Goal: Information Seeking & Learning: Check status

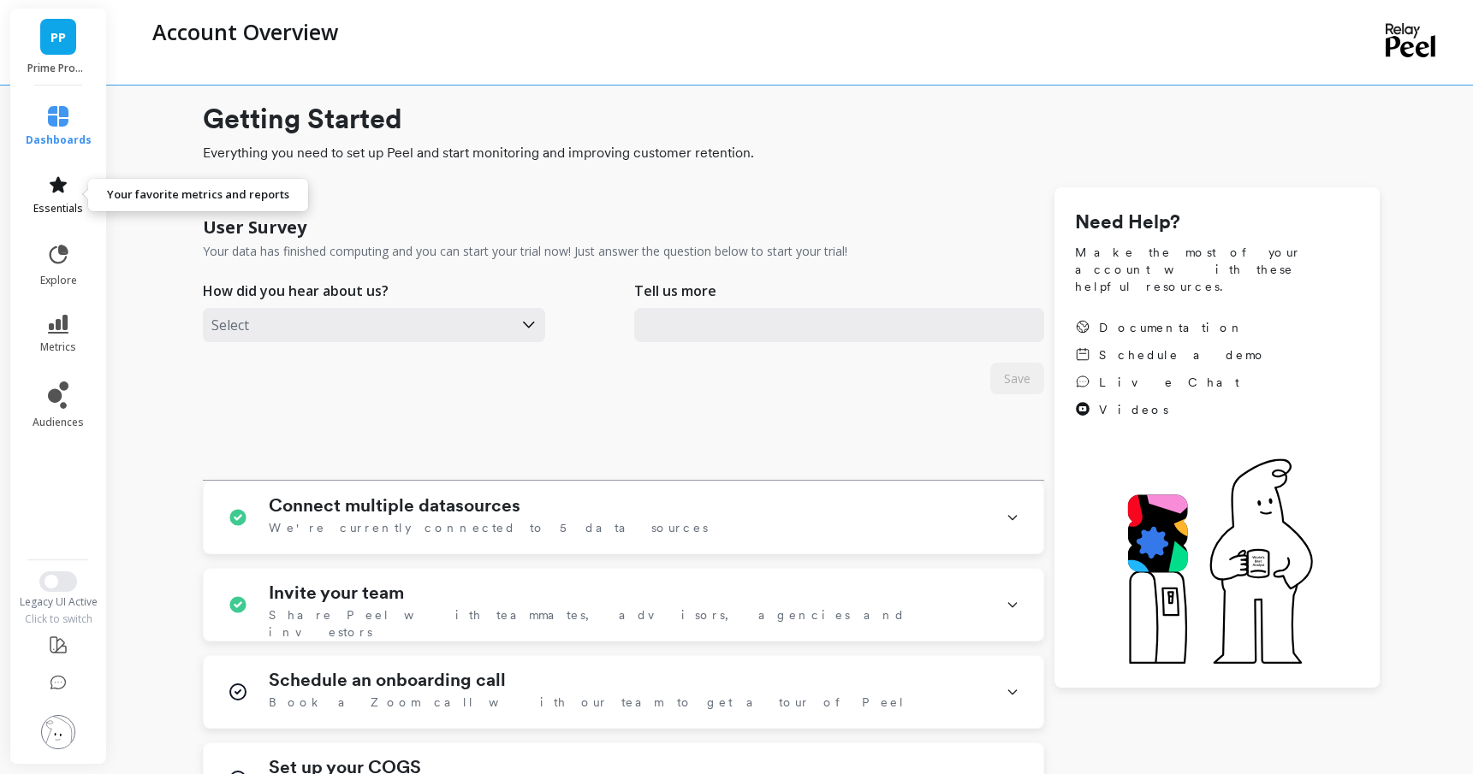
click at [68, 204] on span "essentials" at bounding box center [58, 209] width 50 height 14
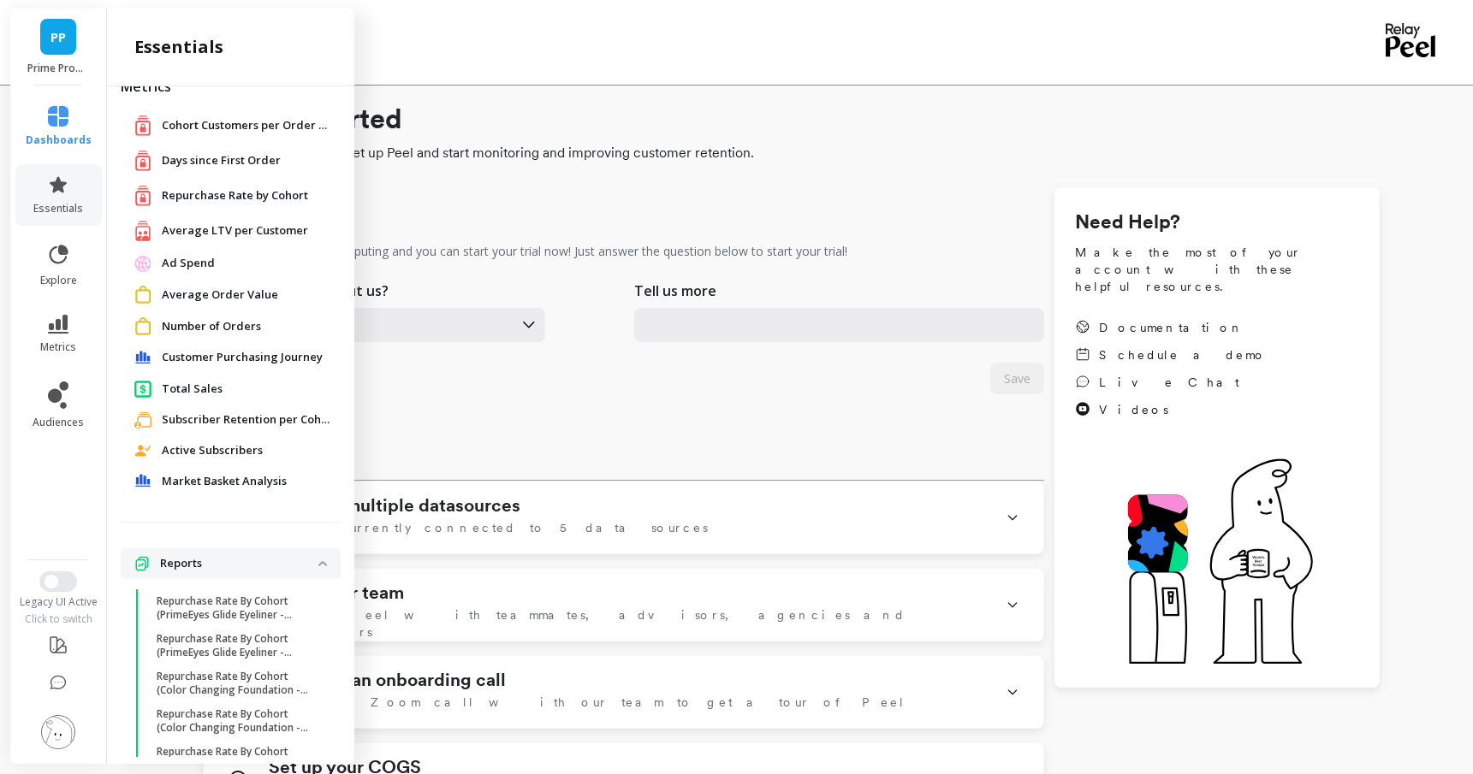
scroll to position [3, 0]
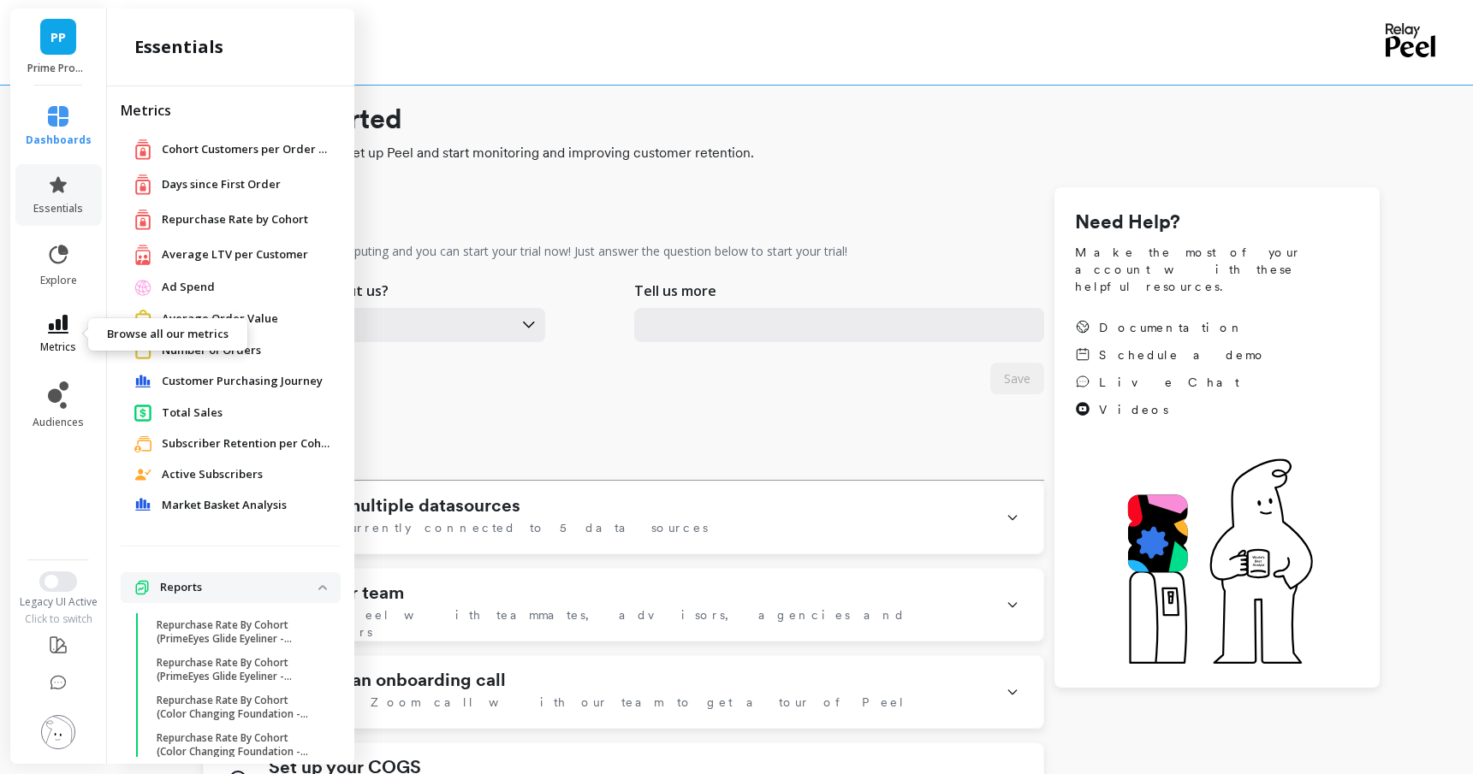
click at [76, 339] on link "metrics" at bounding box center [59, 334] width 66 height 39
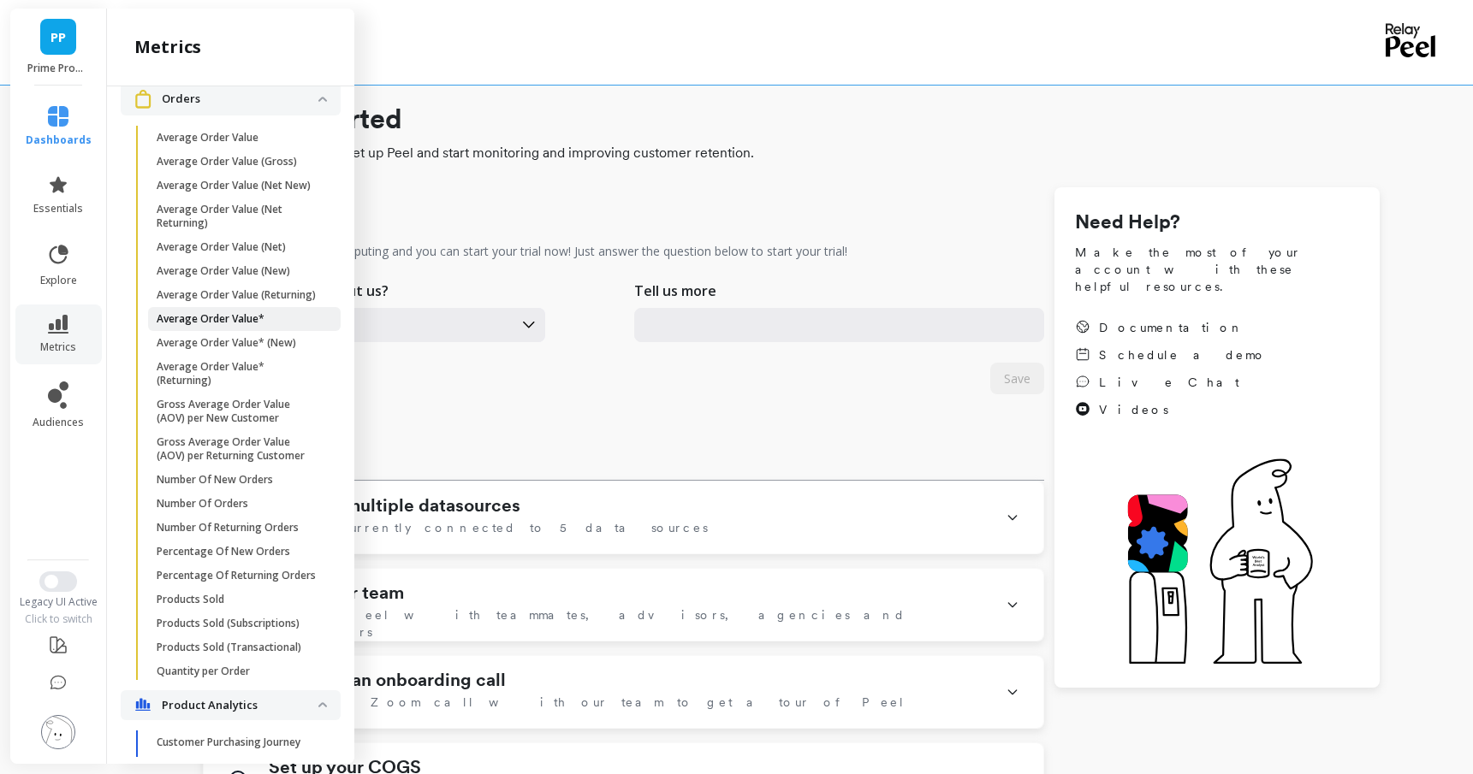
scroll to position [1457, 0]
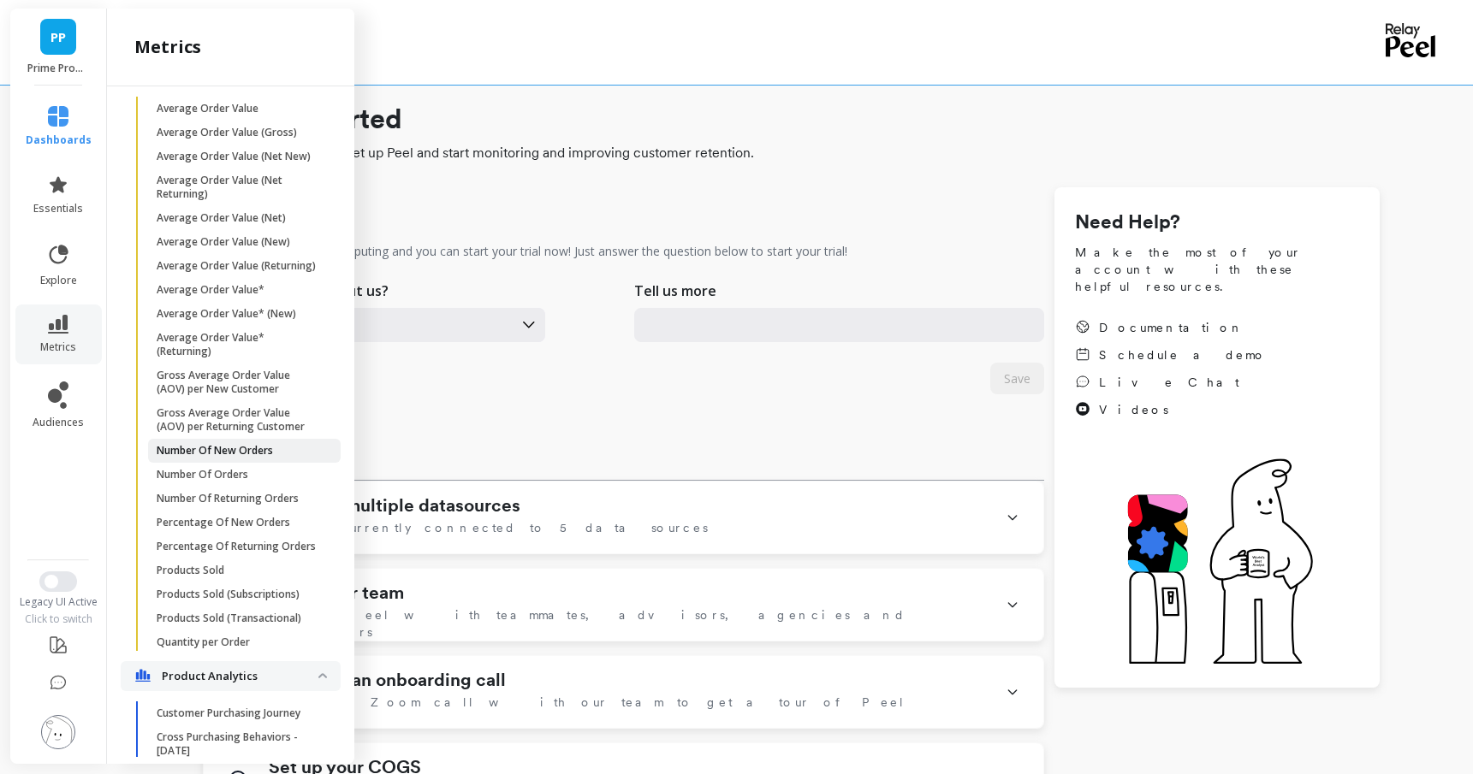
click at [246, 446] on p "Number Of New Orders" at bounding box center [215, 451] width 116 height 14
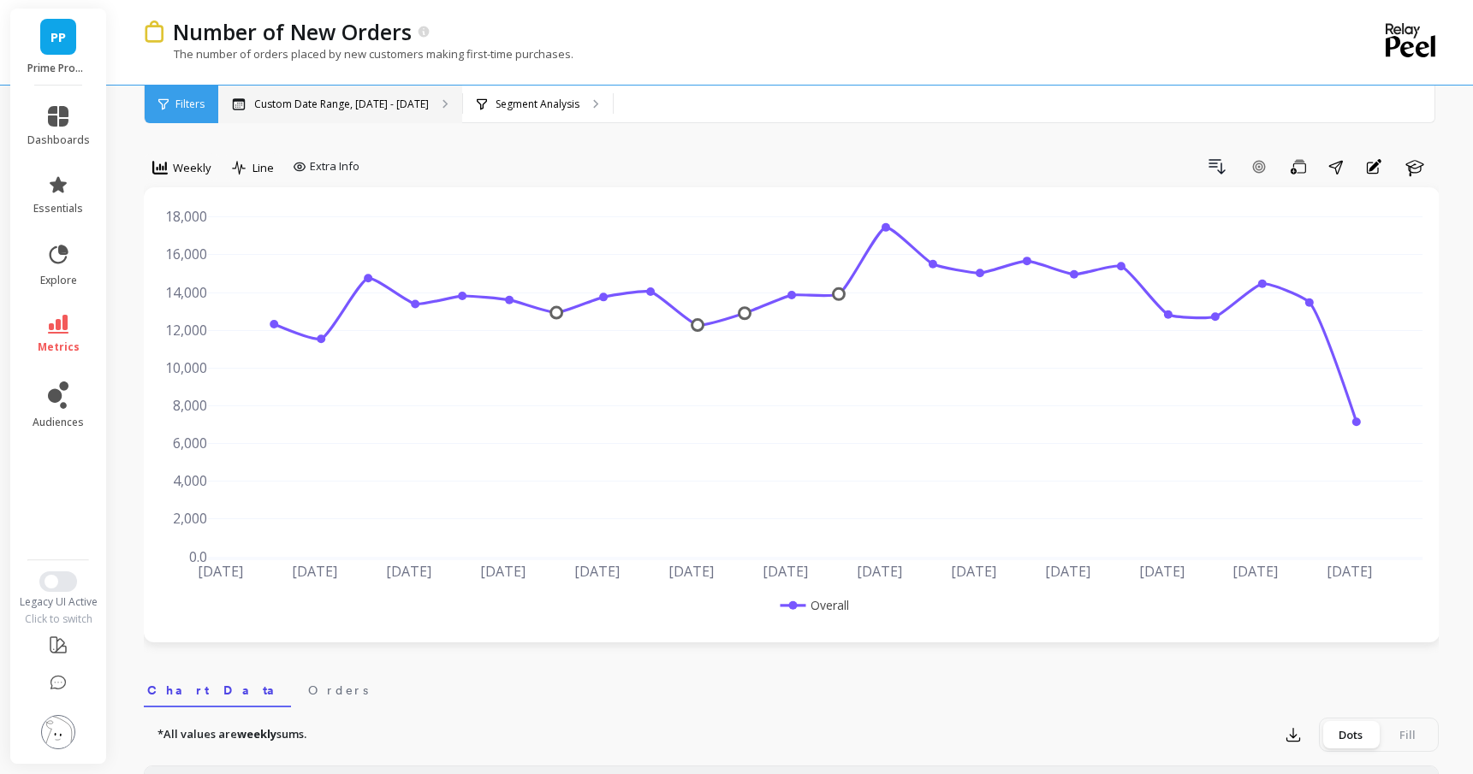
click at [406, 106] on p "Custom Date Range, [DATE] - [DATE]" at bounding box center [341, 105] width 175 height 14
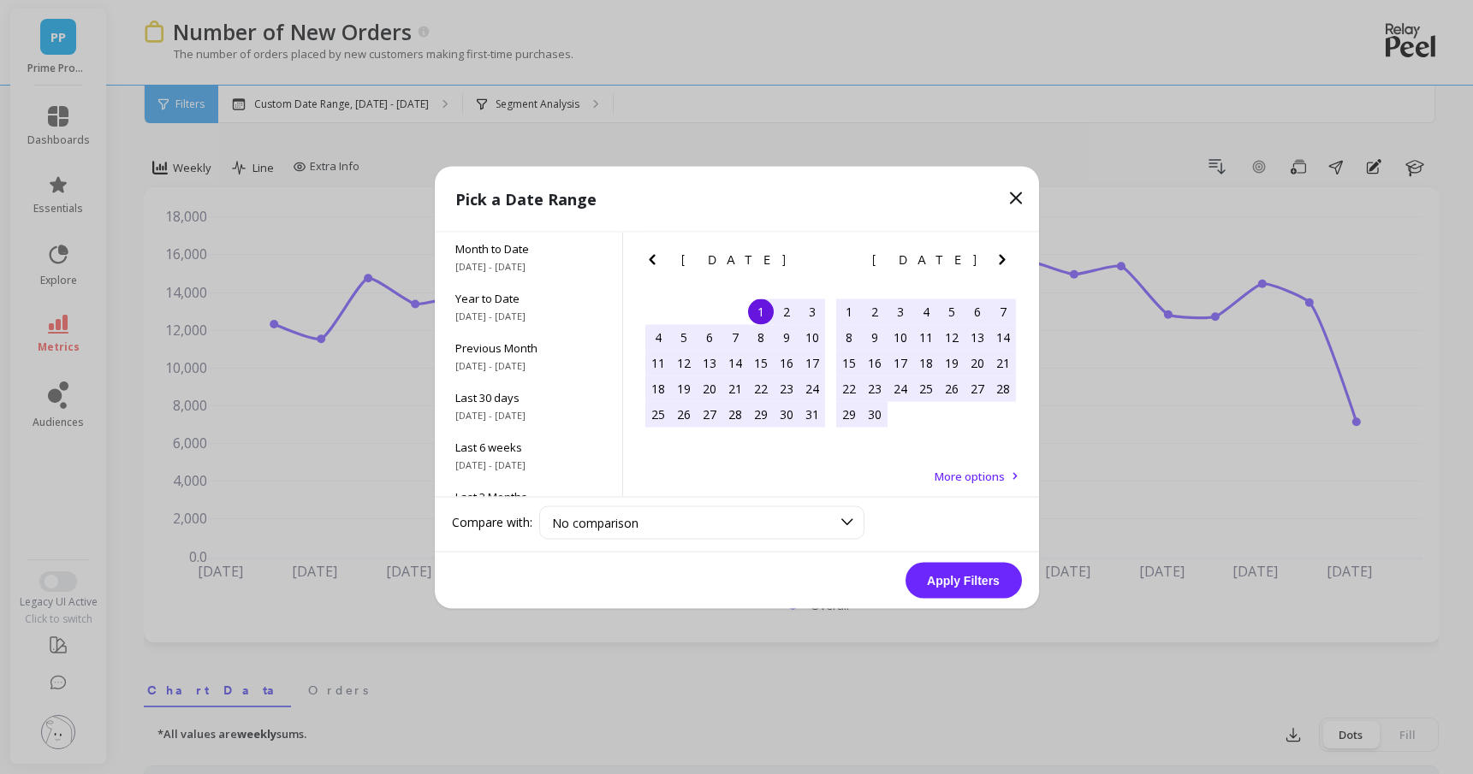
click at [658, 267] on icon "Previous Month" at bounding box center [652, 259] width 21 height 21
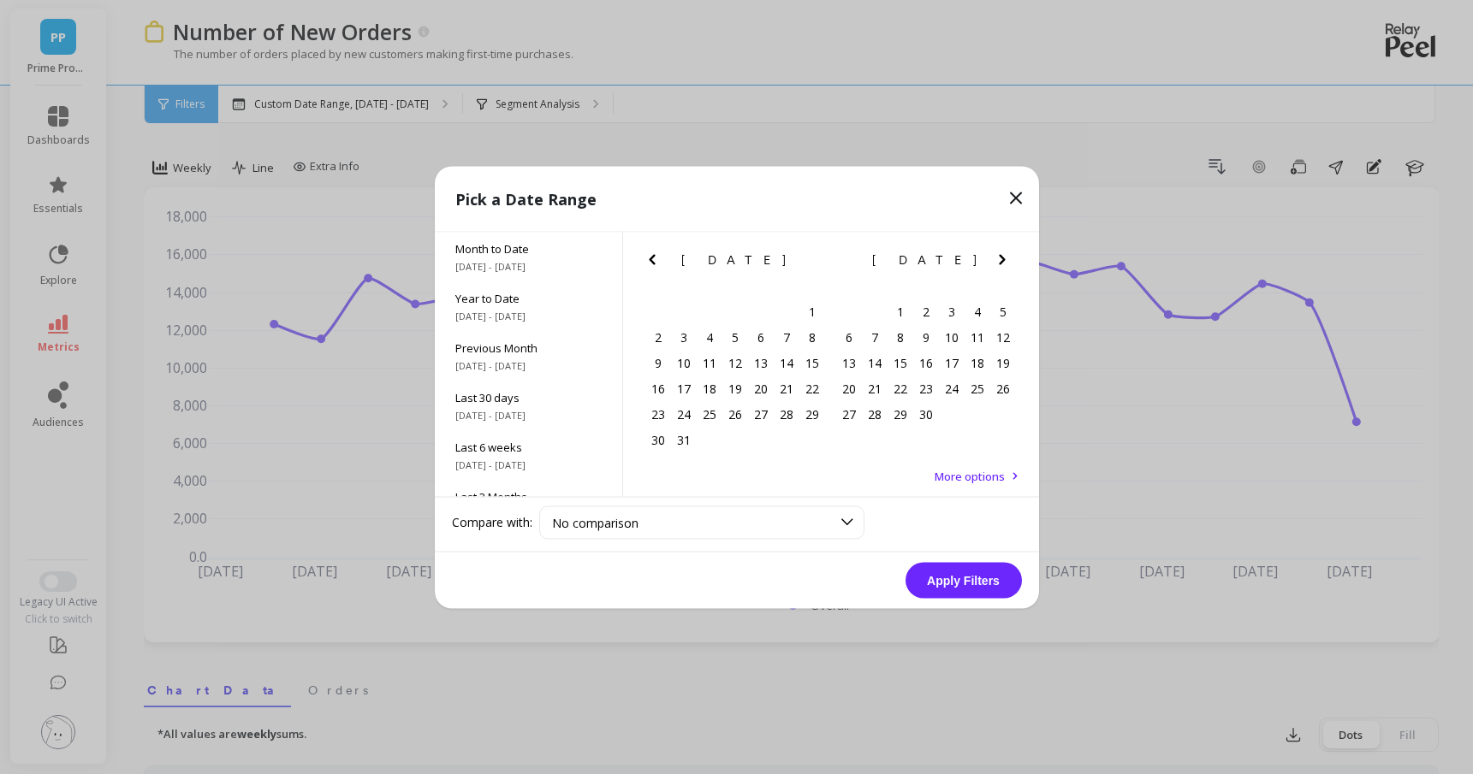
click at [659, 267] on icon "Previous Month" at bounding box center [652, 259] width 21 height 21
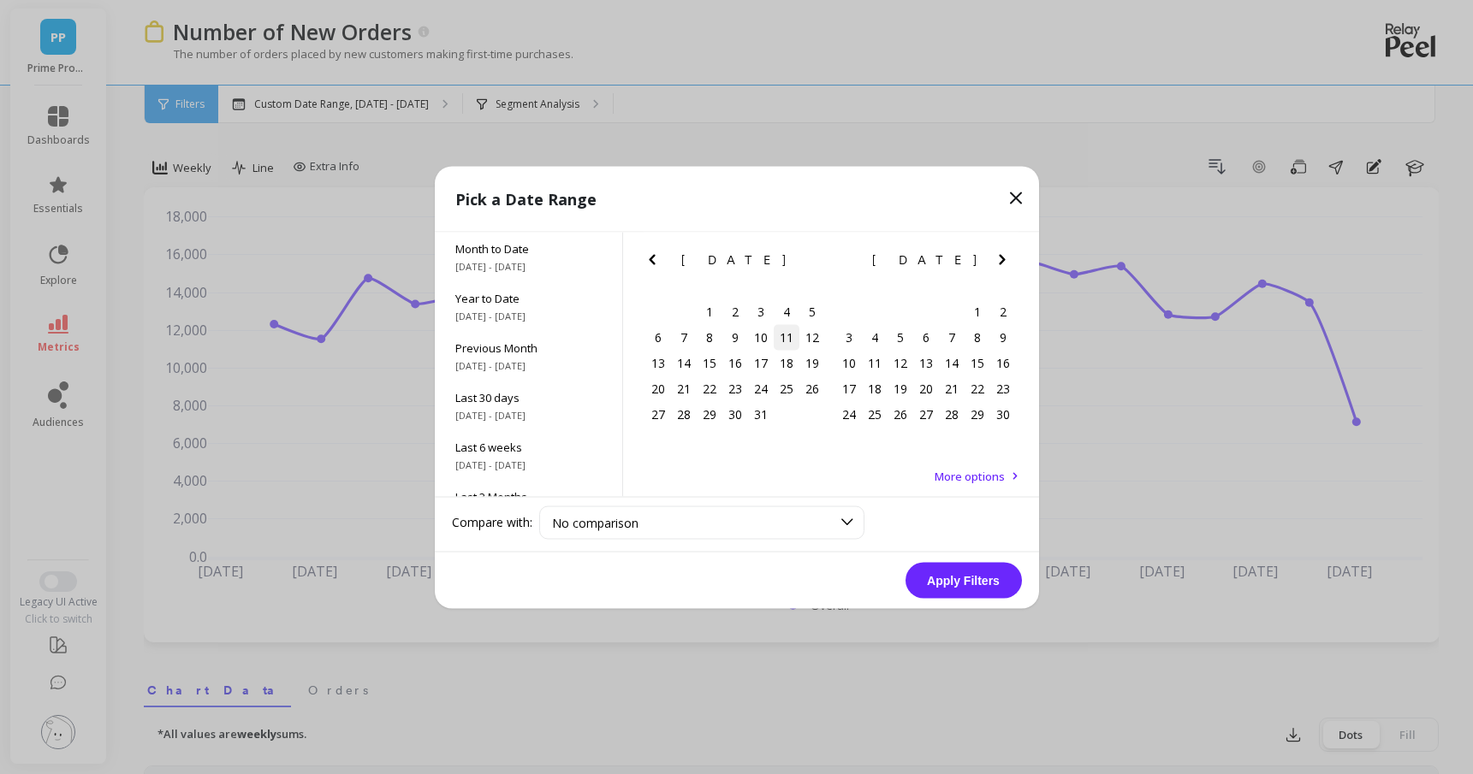
click at [780, 335] on div "11" at bounding box center [787, 337] width 26 height 26
click at [685, 367] on div "14" at bounding box center [684, 363] width 26 height 26
click at [956, 579] on button "Apply Filters" at bounding box center [963, 580] width 116 height 36
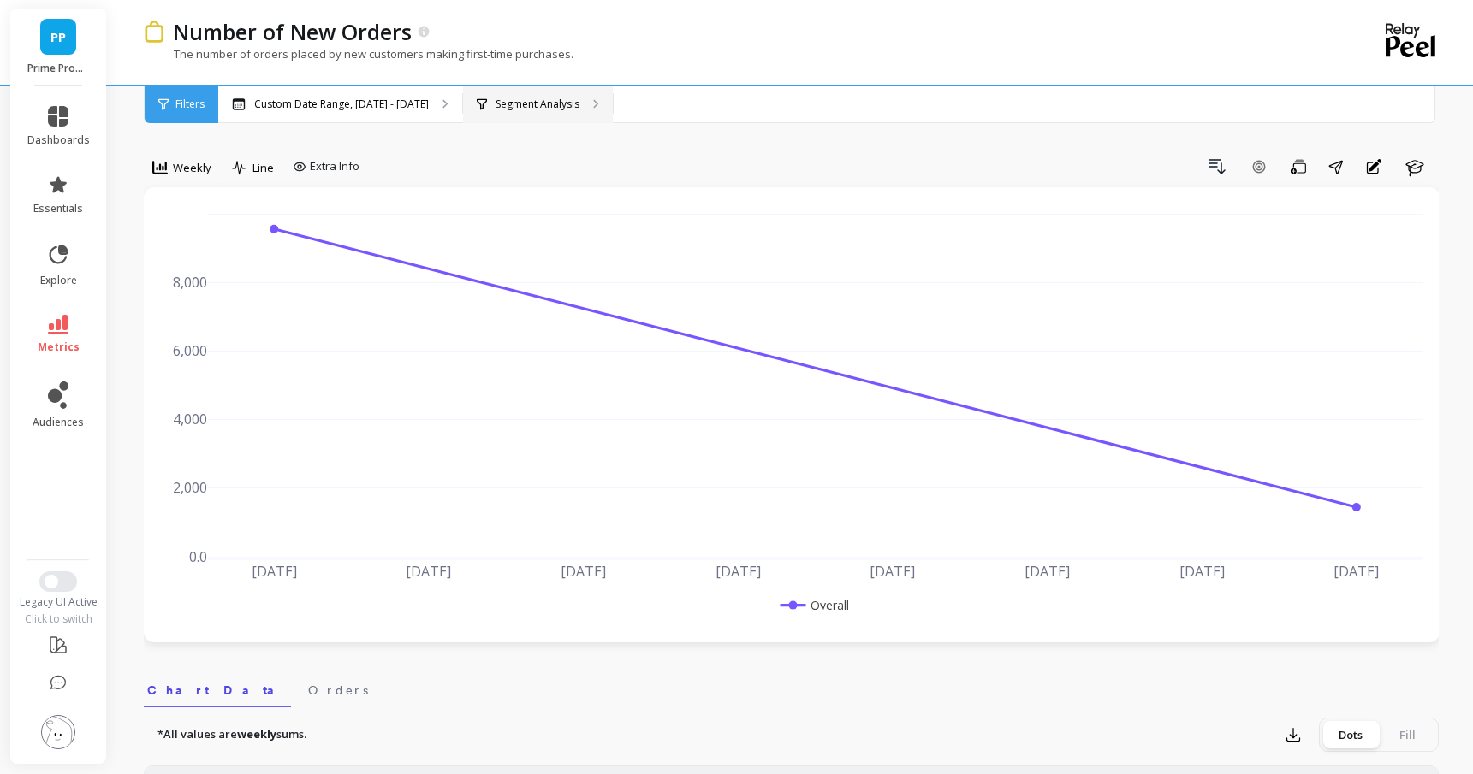
click at [552, 102] on p "Segment Analysis" at bounding box center [538, 105] width 84 height 14
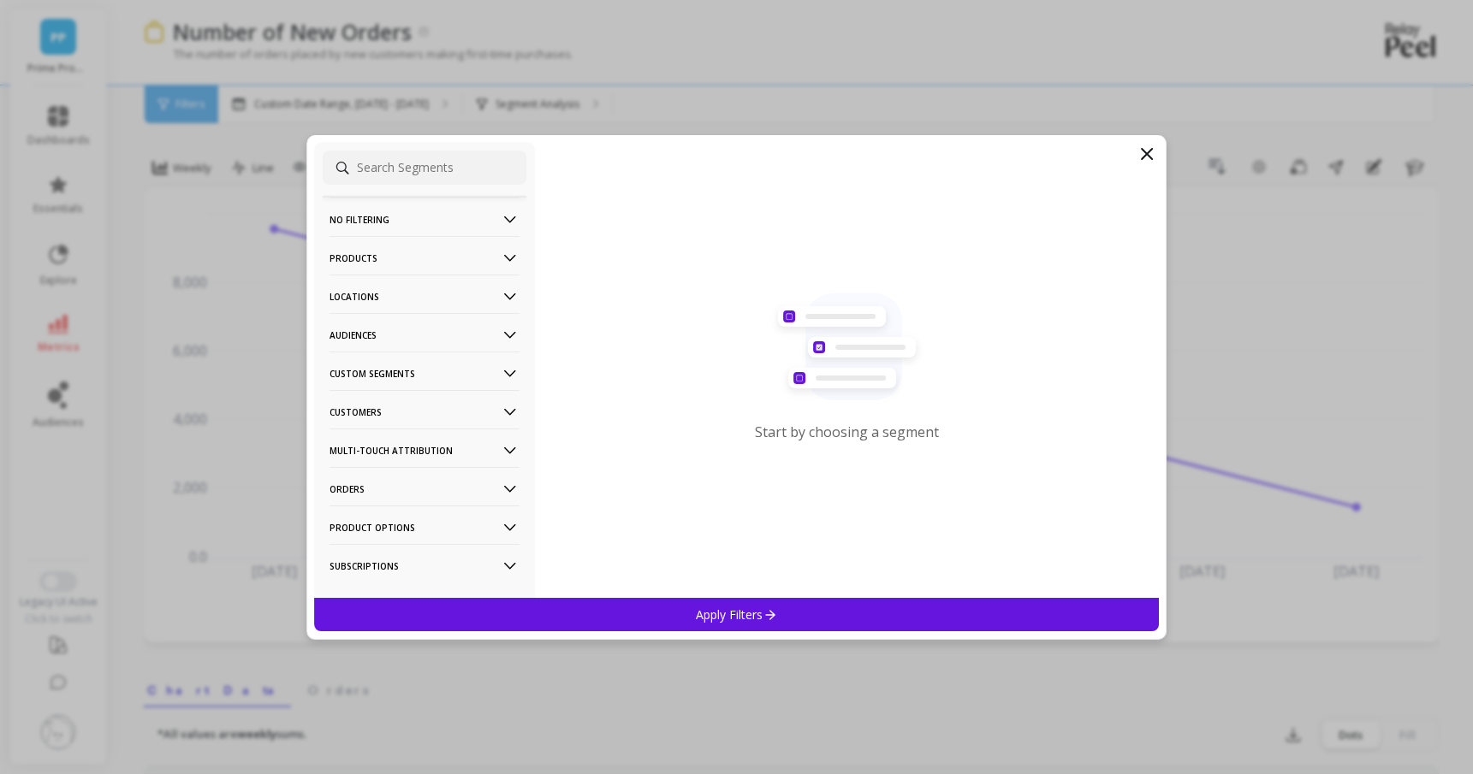
click at [486, 258] on p "Products" at bounding box center [424, 258] width 190 height 44
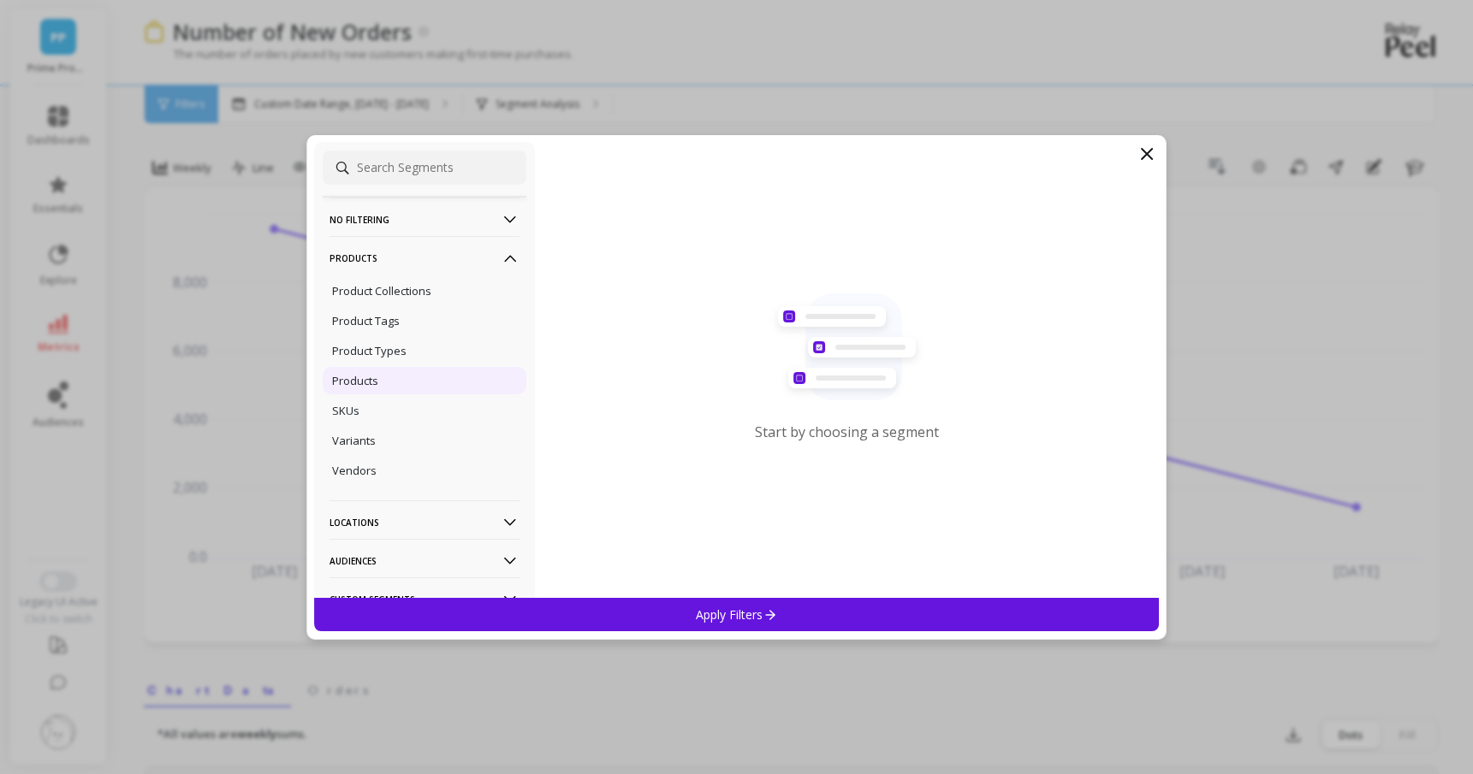
click at [425, 391] on div "Products" at bounding box center [425, 380] width 204 height 27
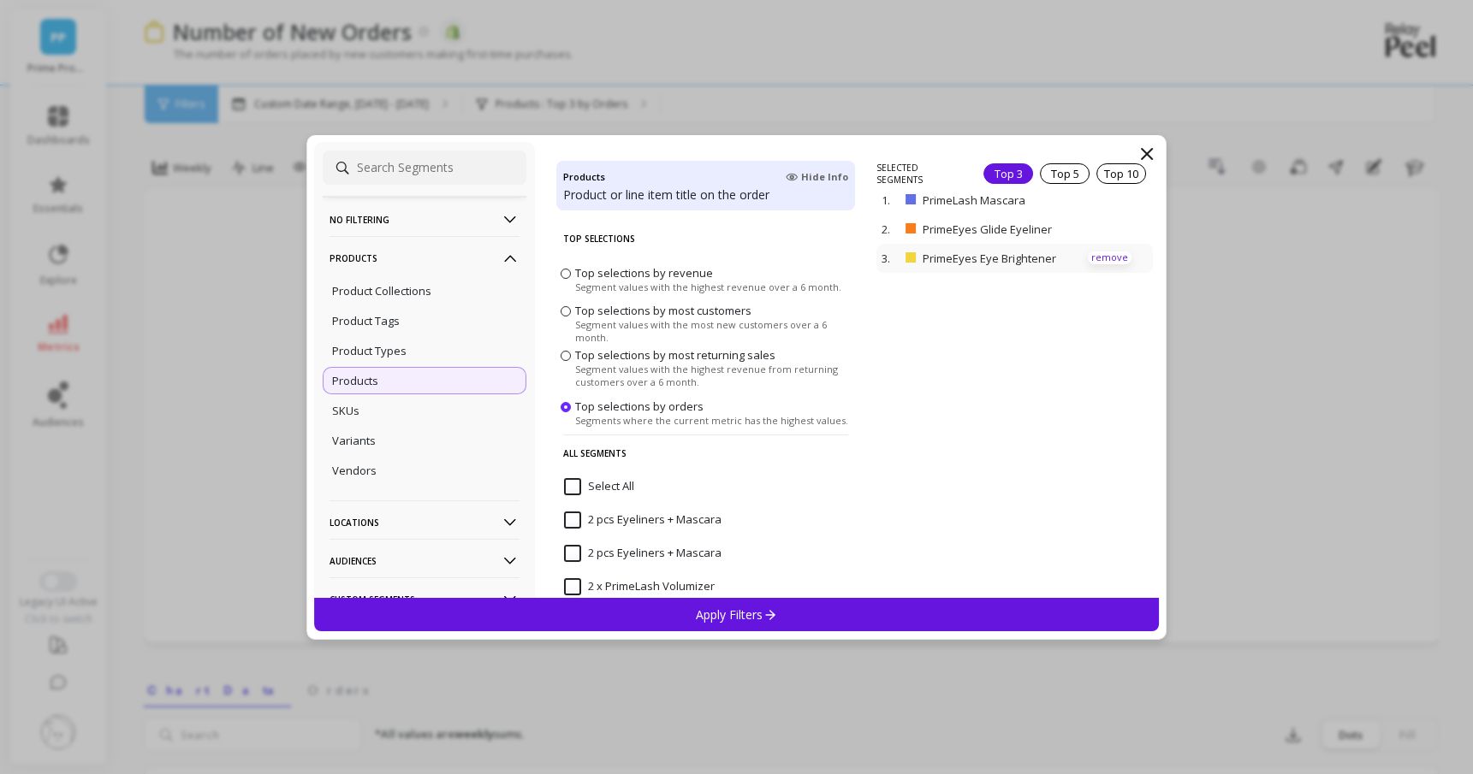
click at [1113, 254] on p "remove" at bounding box center [1110, 258] width 44 height 13
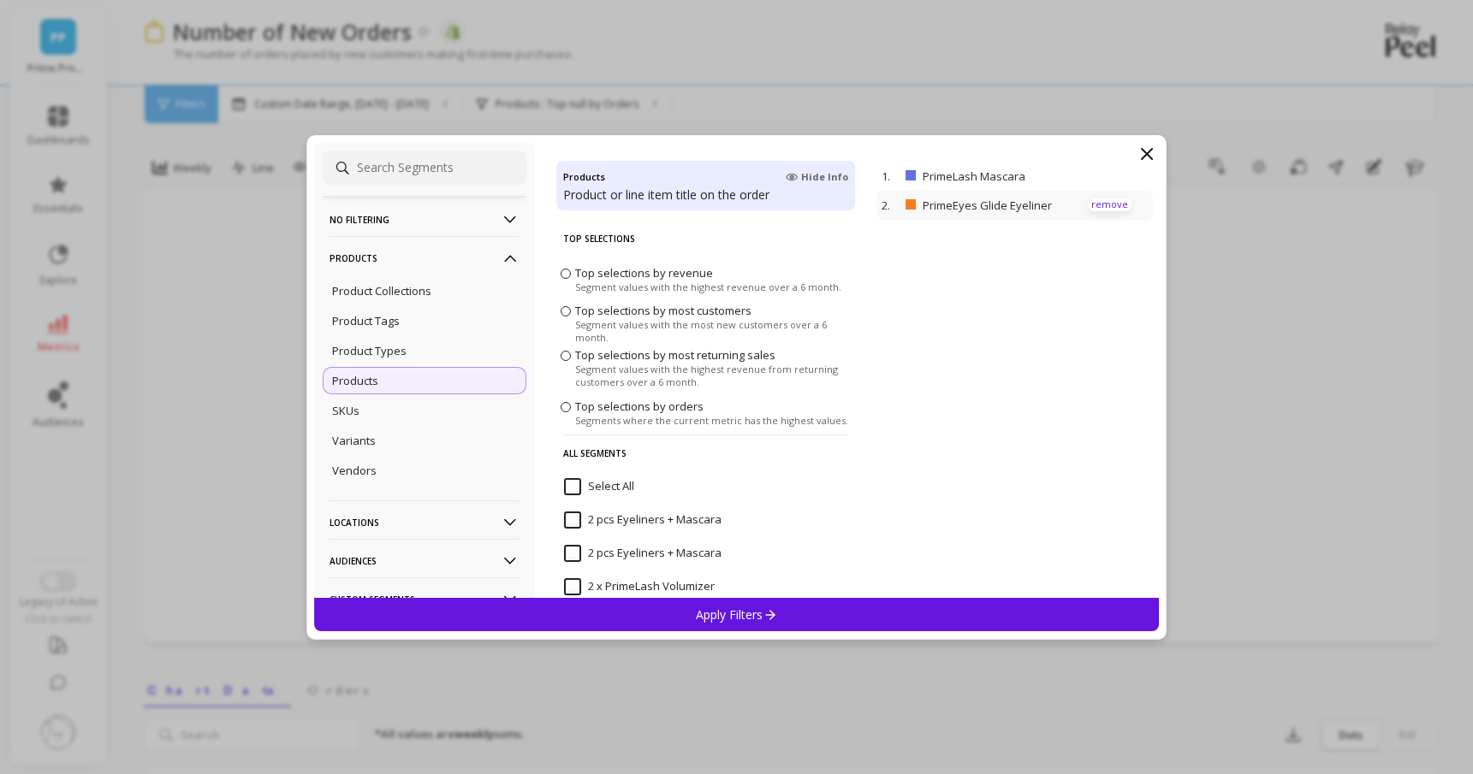
click at [1113, 202] on p "remove" at bounding box center [1110, 205] width 44 height 13
click at [691, 606] on div "Apply Filters" at bounding box center [737, 614] width 846 height 33
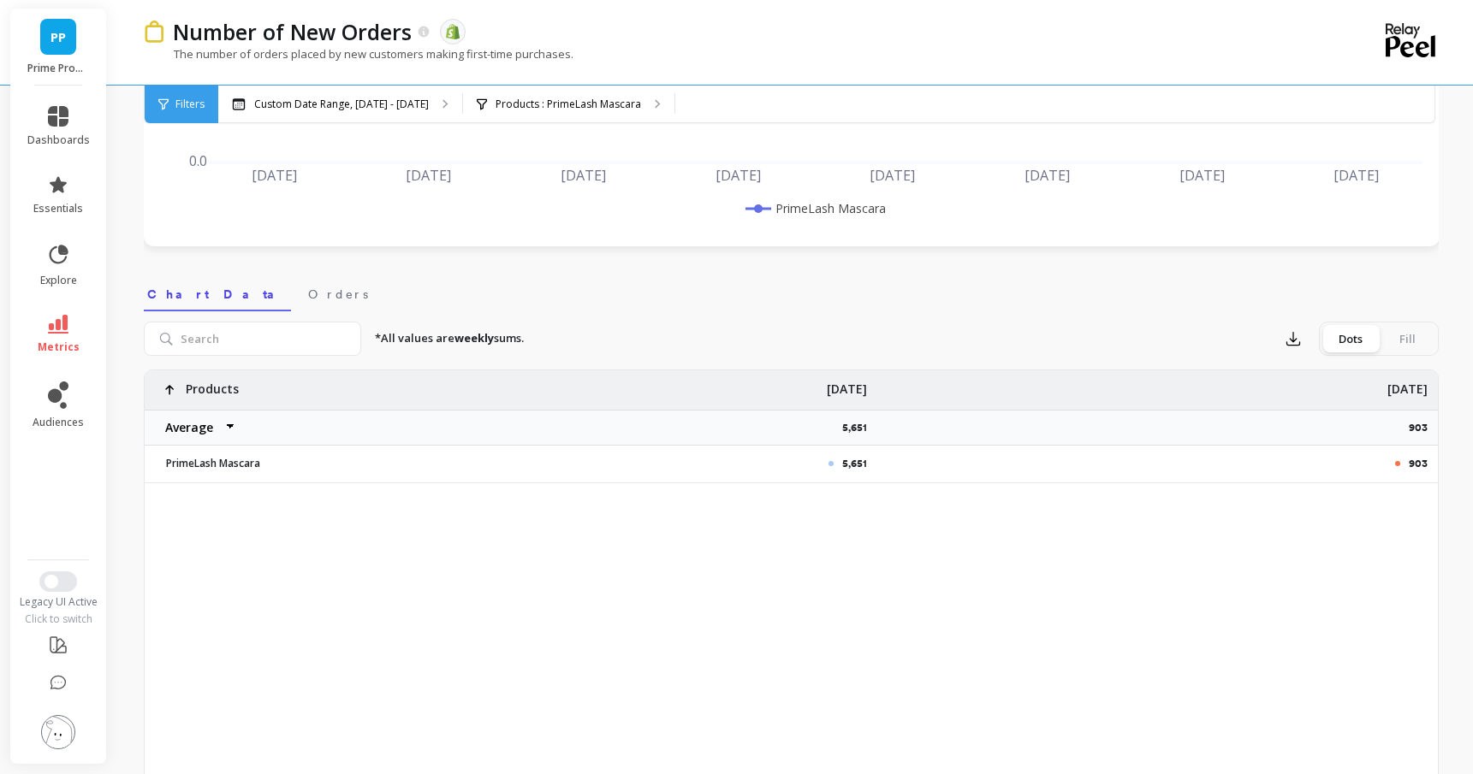
scroll to position [400, 0]
click at [1423, 454] on p "903" at bounding box center [1418, 461] width 19 height 14
copy p "903"
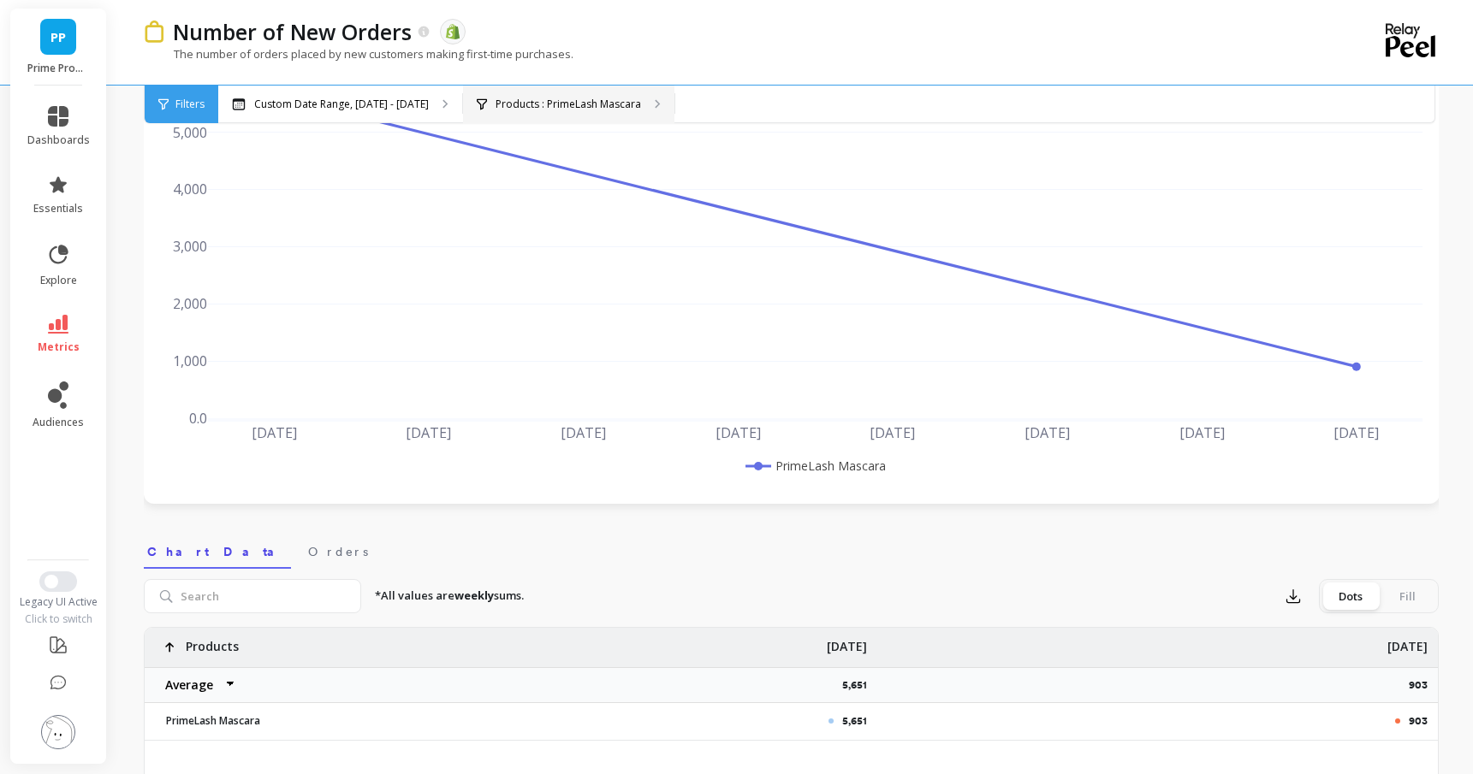
click at [614, 98] on p "Products : PrimeLash Mascara" at bounding box center [568, 105] width 145 height 14
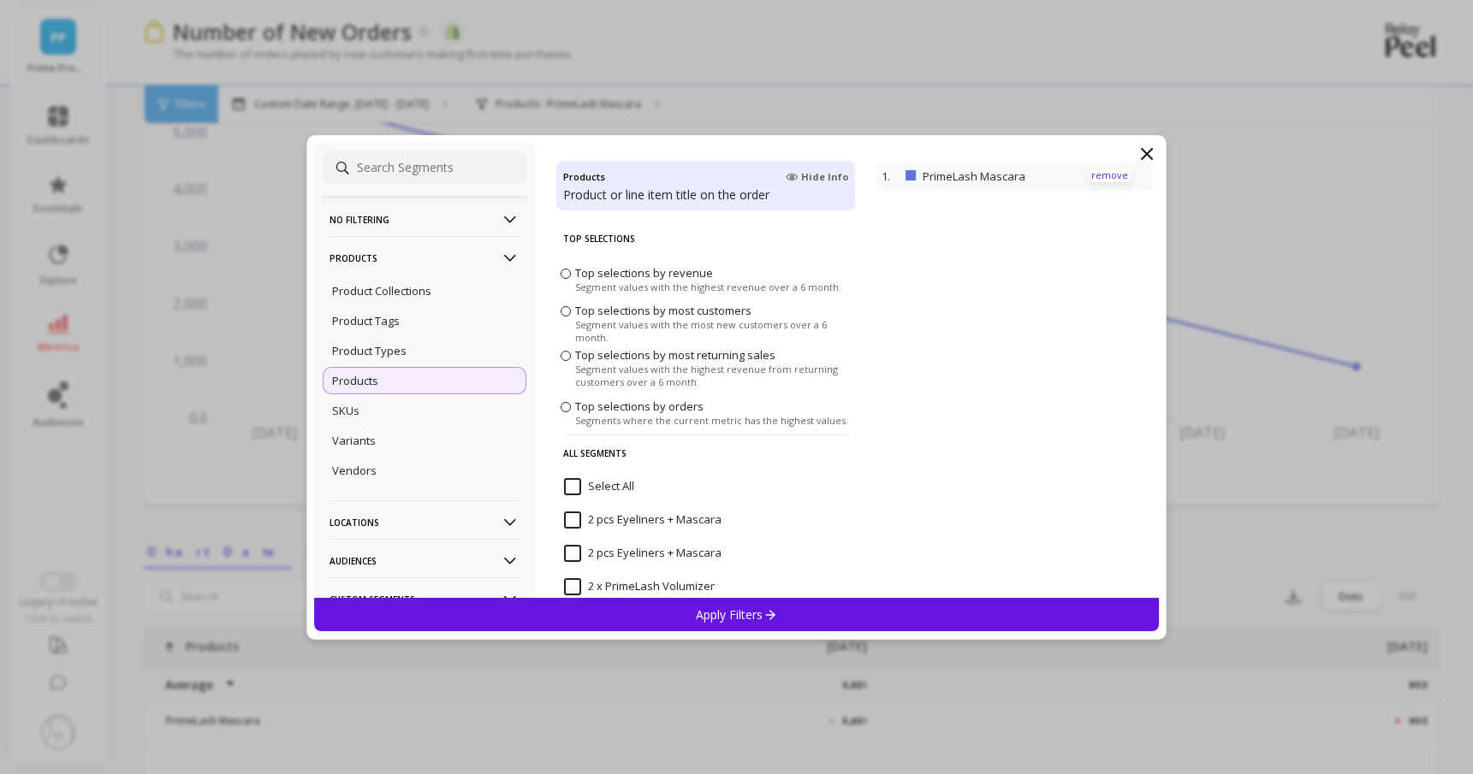
click at [1109, 178] on p "remove" at bounding box center [1110, 175] width 44 height 13
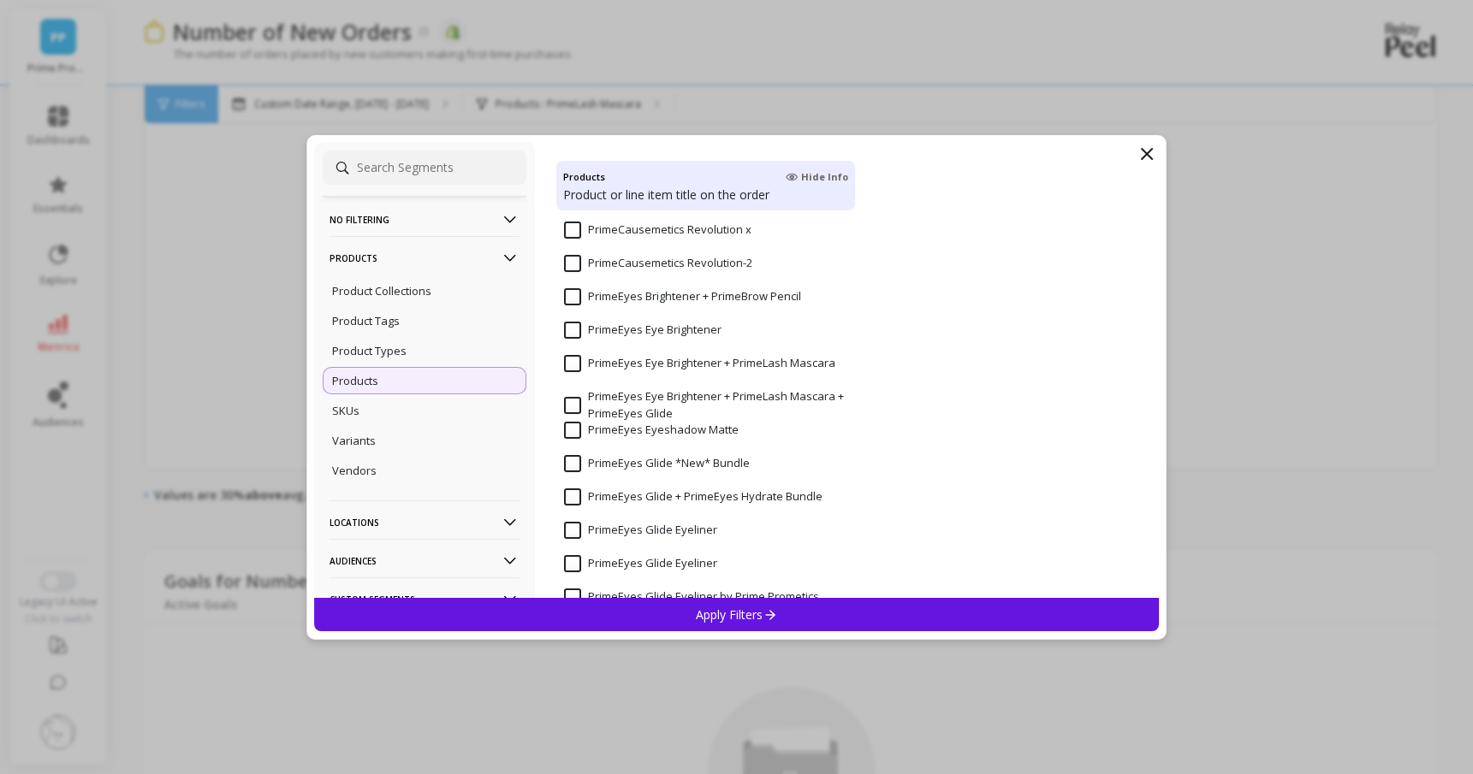
scroll to position [3811, 0]
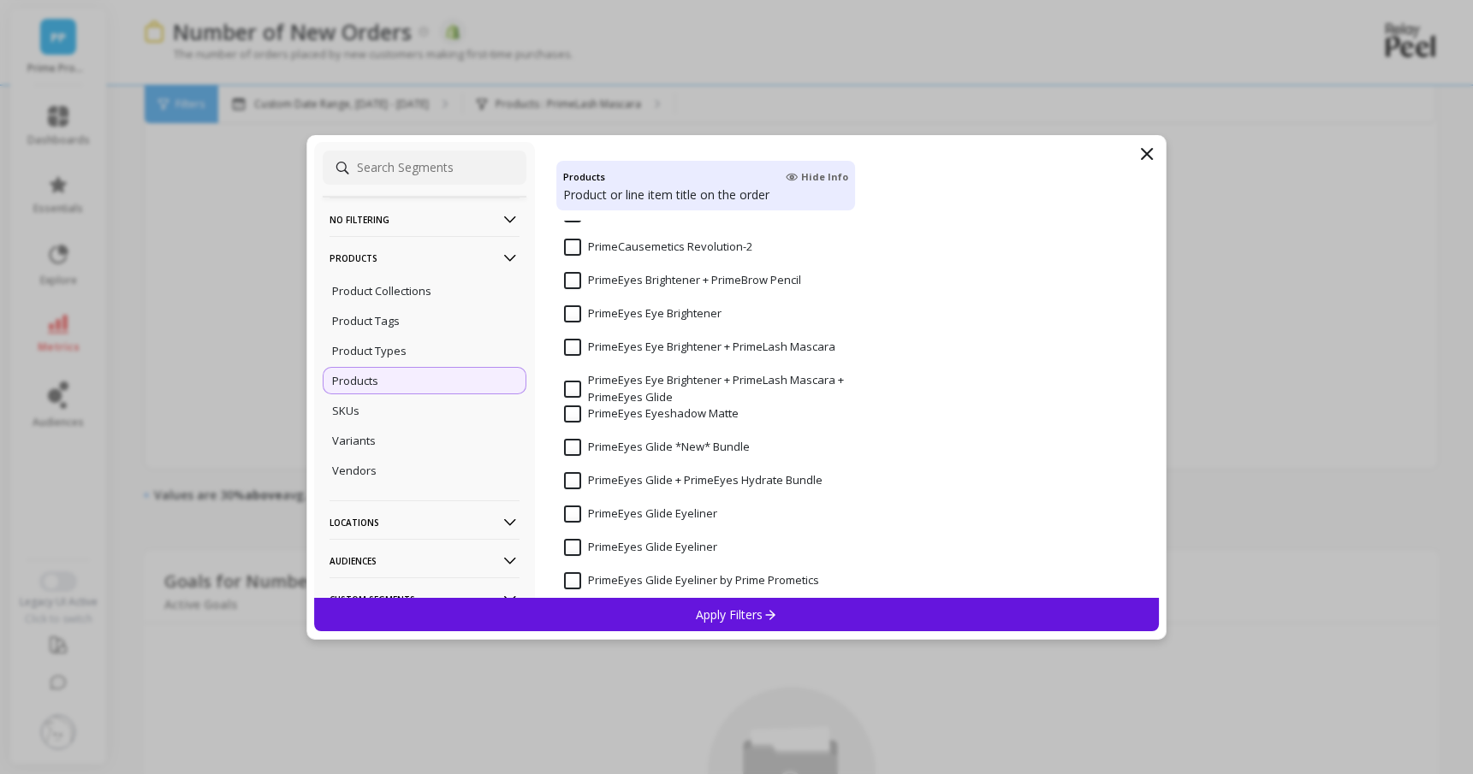
click at [568, 514] on input "PrimeEyes Glide Eyeliner" at bounding box center [640, 514] width 153 height 17
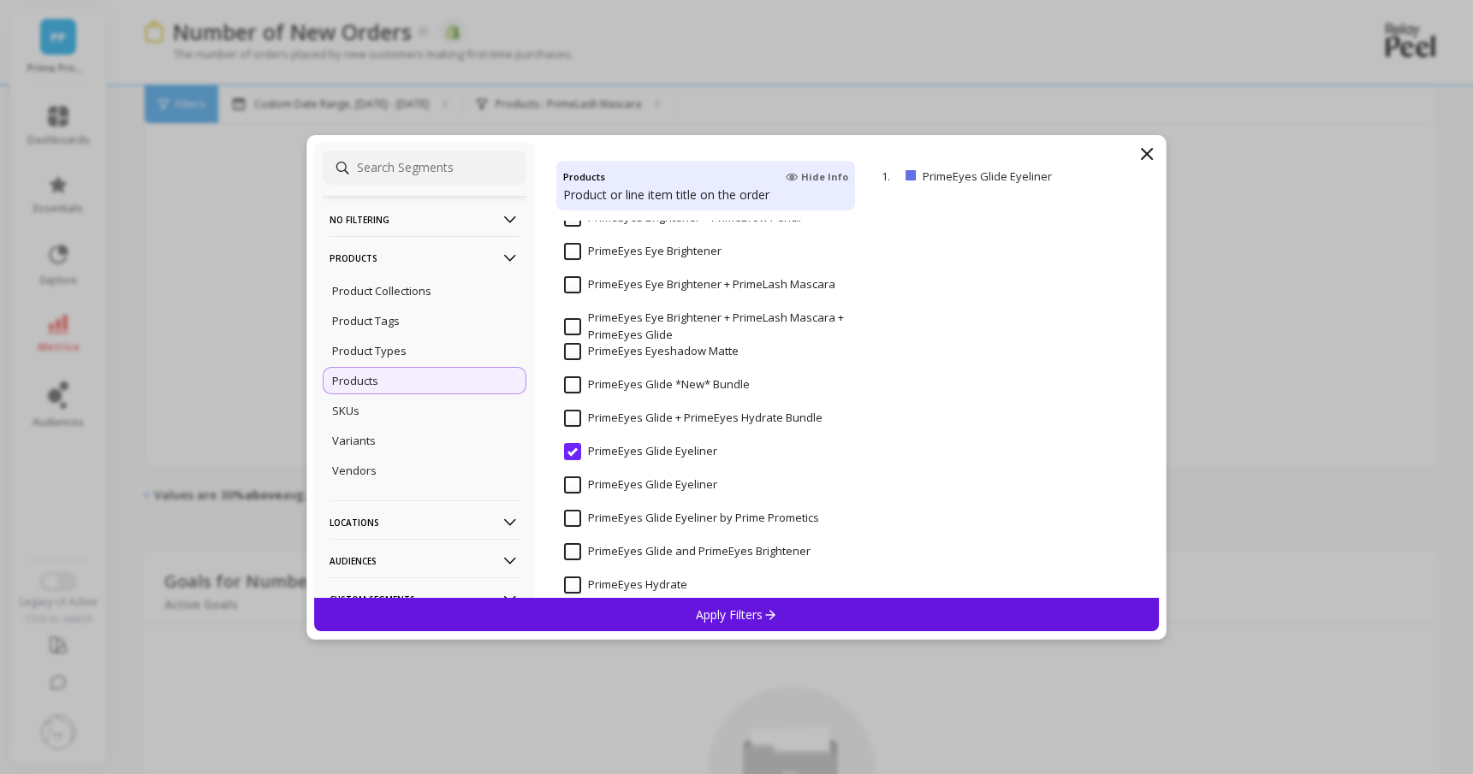
scroll to position [3875, 0]
click at [745, 612] on p "Apply Filters" at bounding box center [736, 615] width 81 height 16
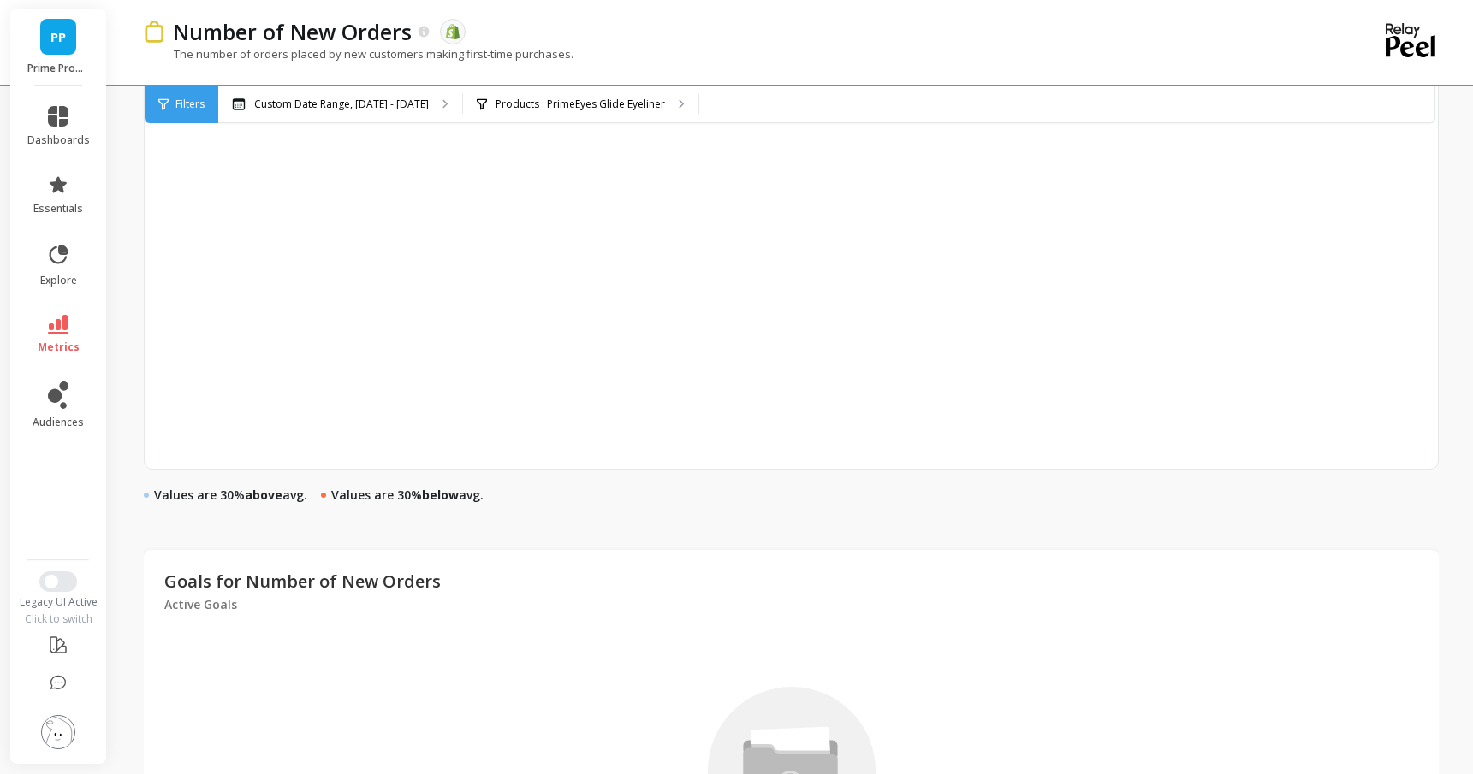
scroll to position [837, 0]
click at [619, 104] on p "Products : PrimeEyes Glide Eyeliner" at bounding box center [580, 105] width 169 height 14
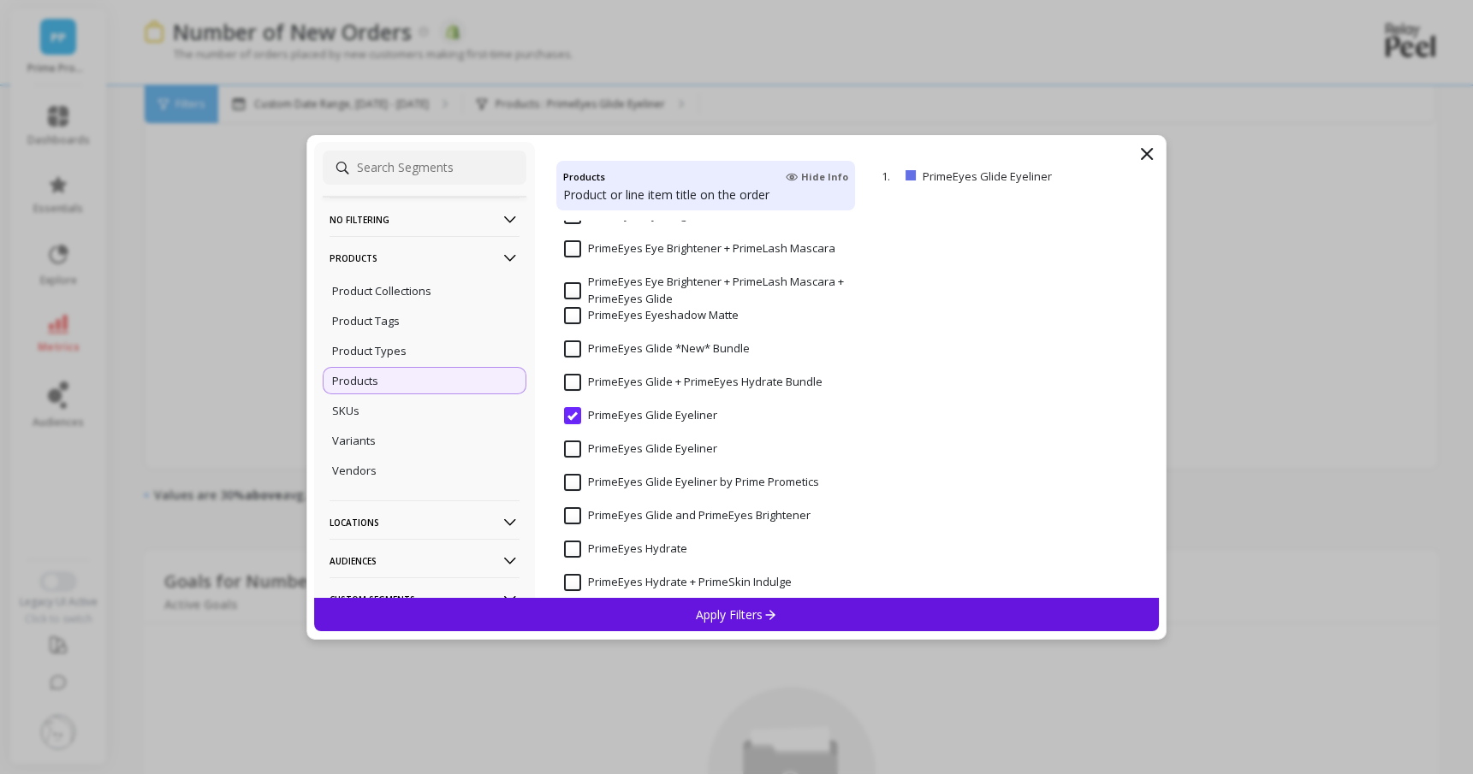
scroll to position [3916, 0]
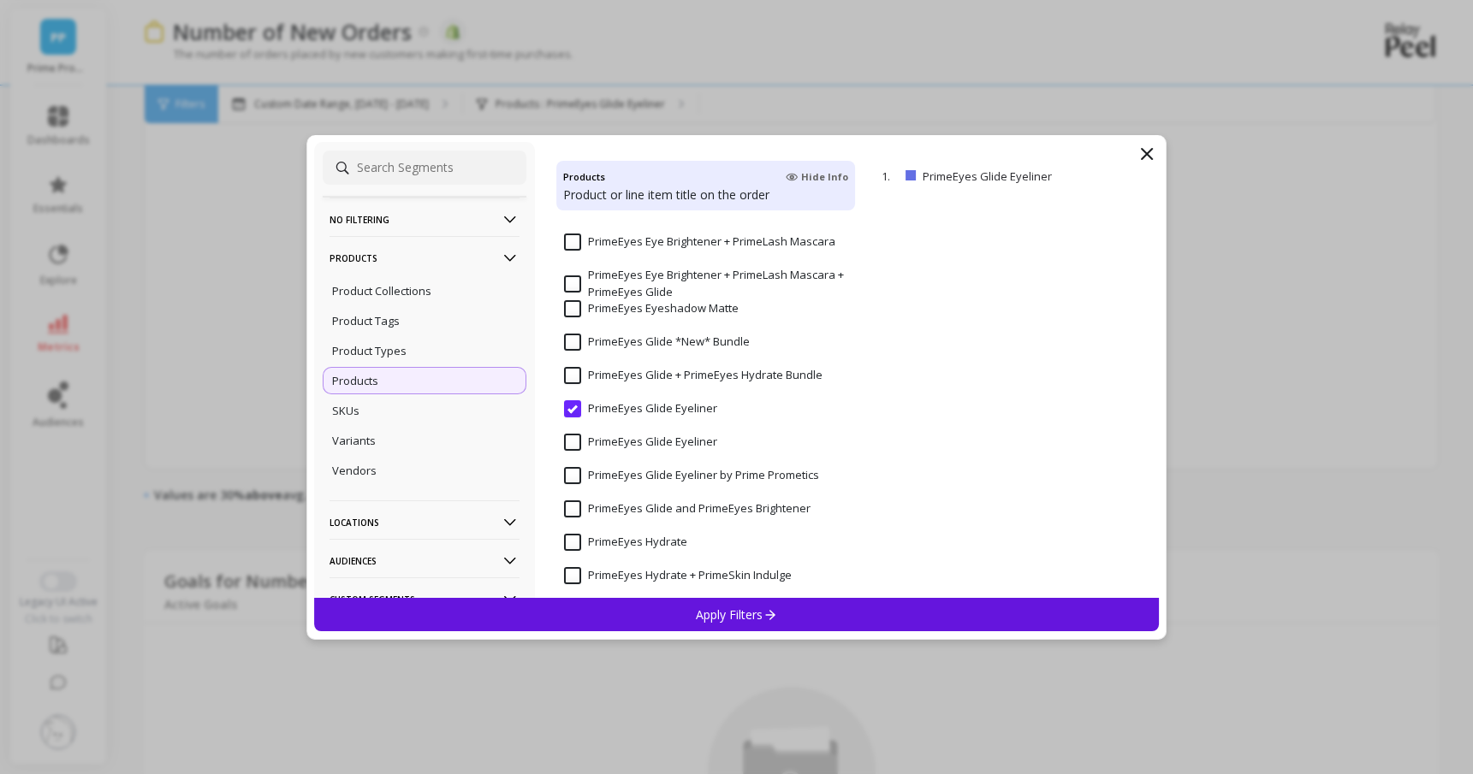
click at [573, 408] on input "PrimeEyes Glide Eyeliner" at bounding box center [640, 409] width 153 height 17
click at [573, 445] on Eyeliner "PrimeEyes Glide Eyeliner" at bounding box center [640, 442] width 153 height 17
click at [732, 612] on p "Apply Filters" at bounding box center [736, 615] width 81 height 16
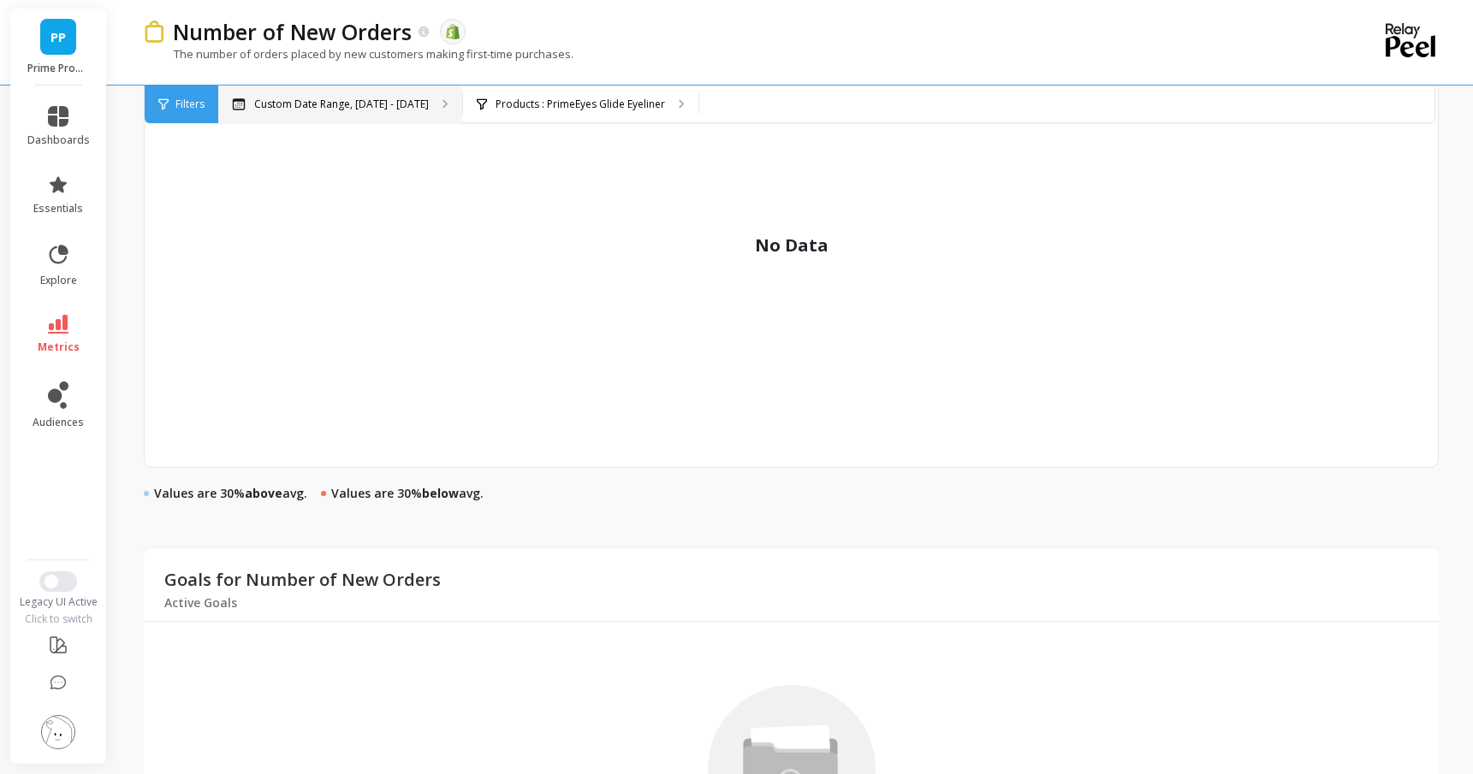
click at [410, 114] on div "Custom Date Range, [DATE] - [DATE]" at bounding box center [340, 105] width 244 height 38
click at [621, 100] on p "Products : PrimeEyes Glide Eyeliner" at bounding box center [580, 105] width 169 height 14
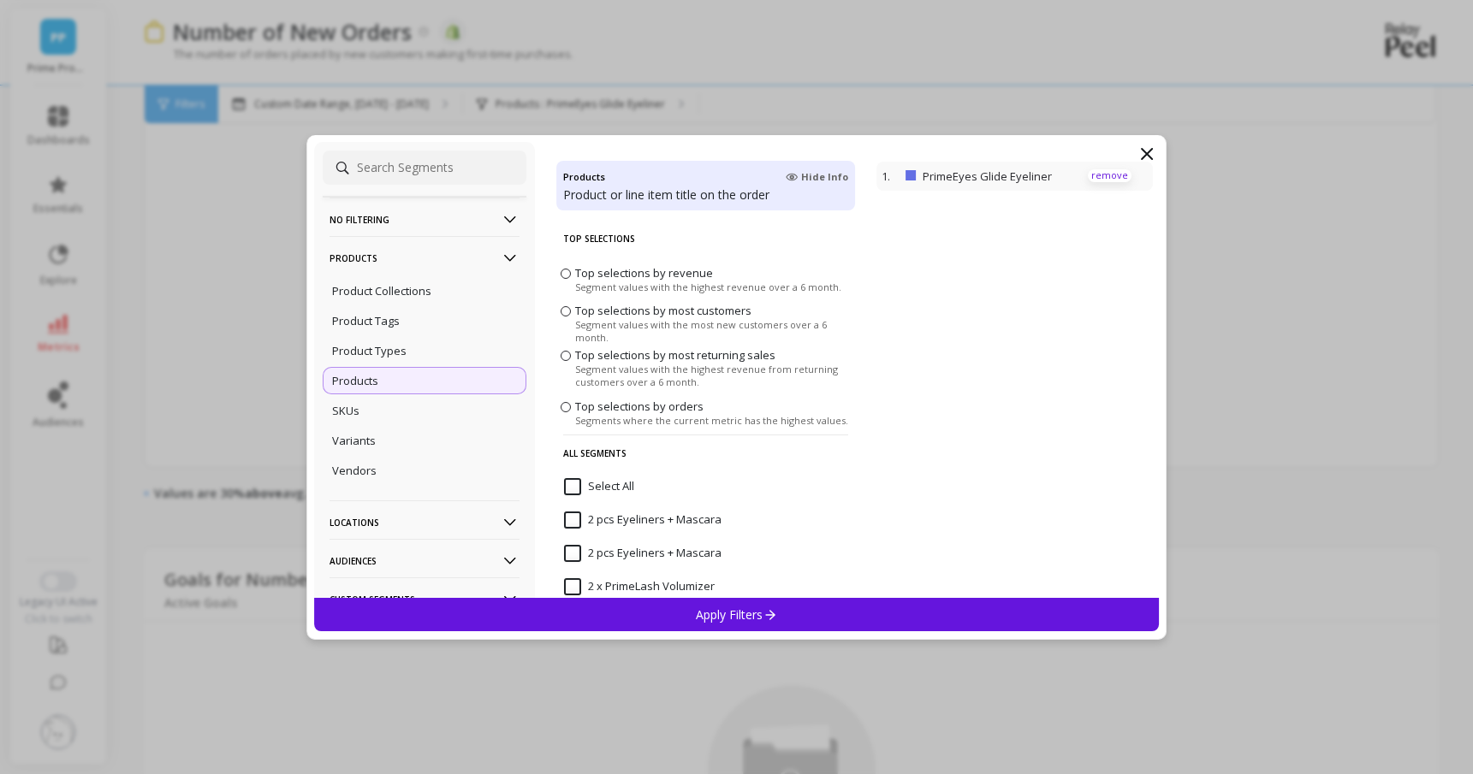
click at [1120, 175] on p "remove" at bounding box center [1110, 175] width 44 height 13
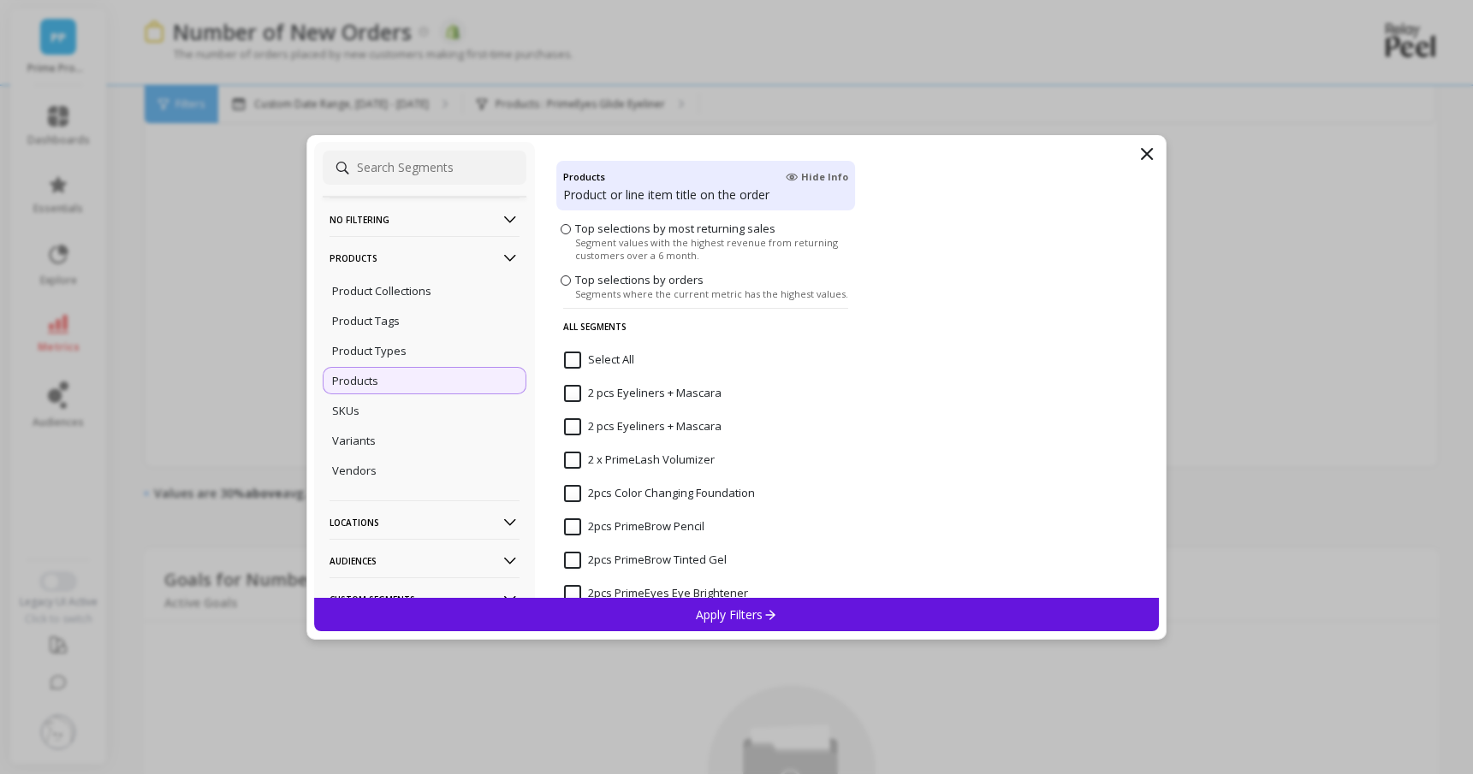
scroll to position [154, 0]
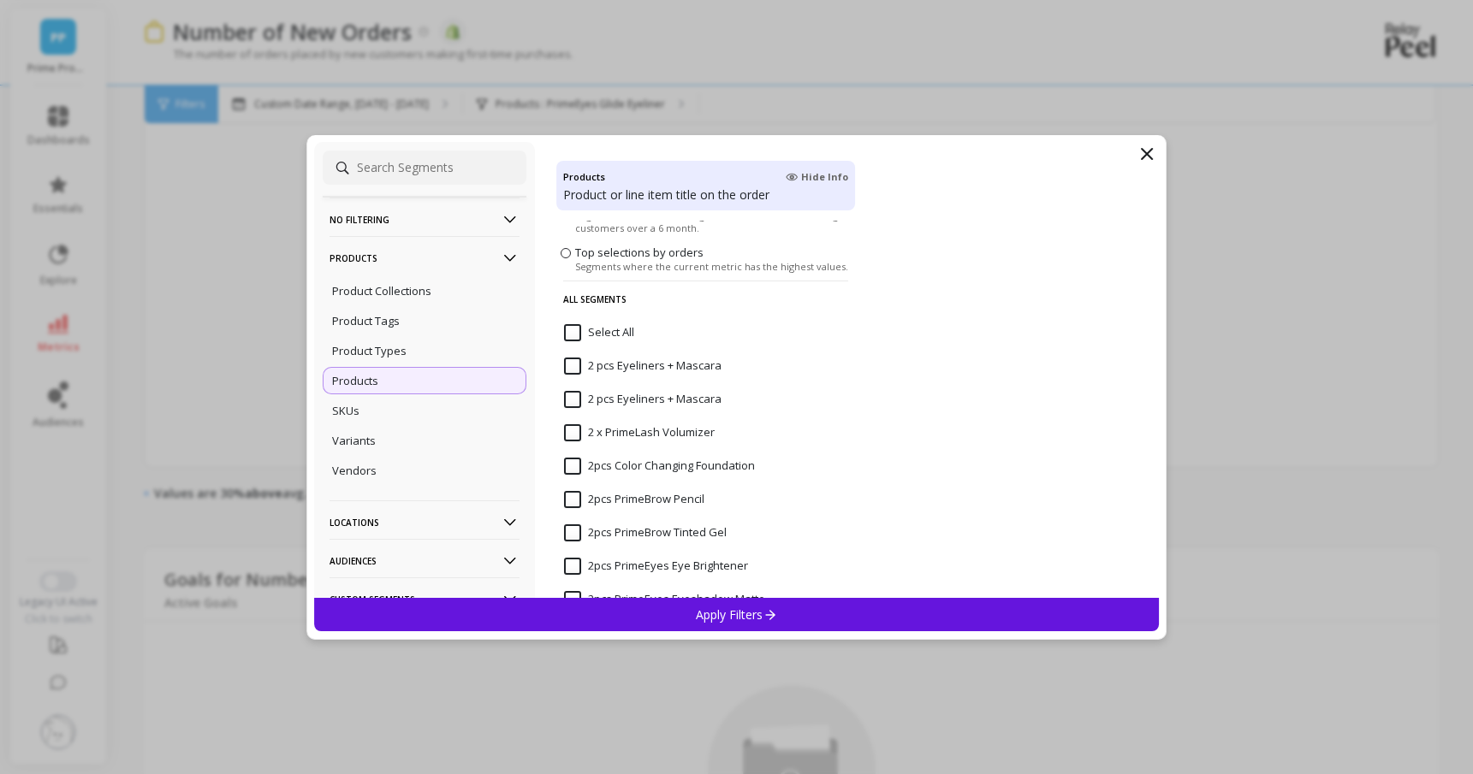
click at [685, 500] on input "2pcs PrimeBrow Pencil" at bounding box center [634, 499] width 140 height 17
click at [712, 621] on p "Apply Filters" at bounding box center [736, 615] width 81 height 16
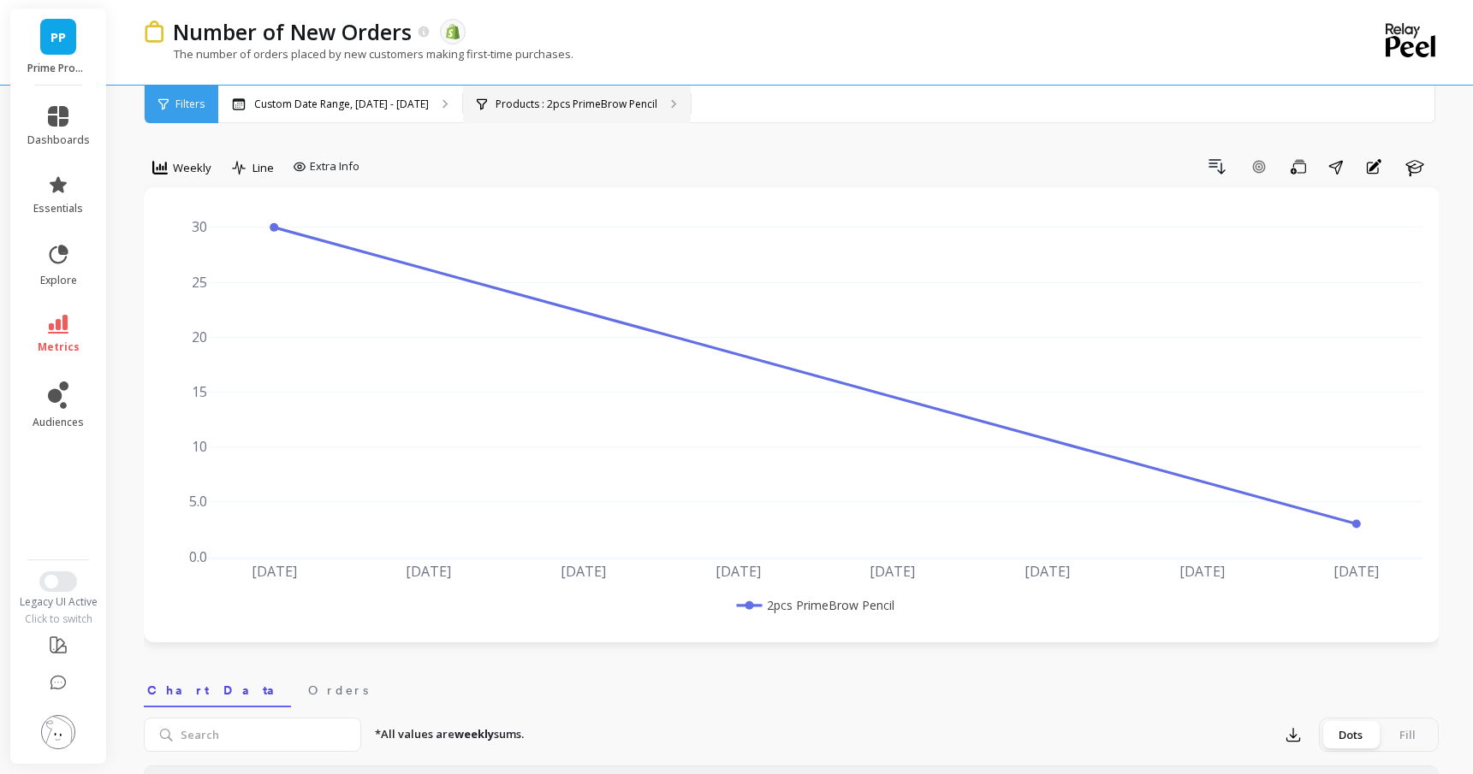
click at [559, 107] on p "Products : 2pcs PrimeBrow Pencil" at bounding box center [577, 105] width 162 height 14
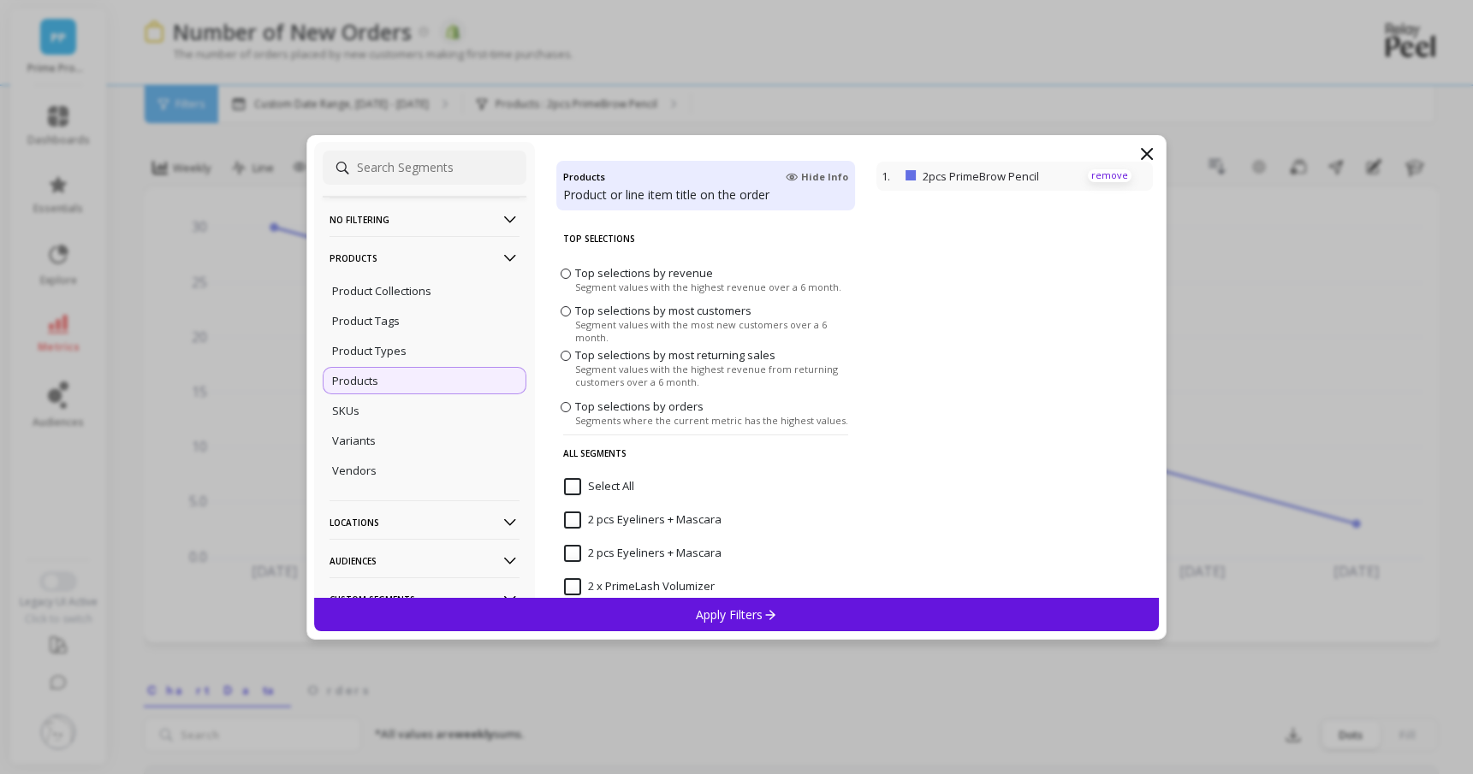
click at [1118, 179] on p "remove" at bounding box center [1110, 175] width 44 height 13
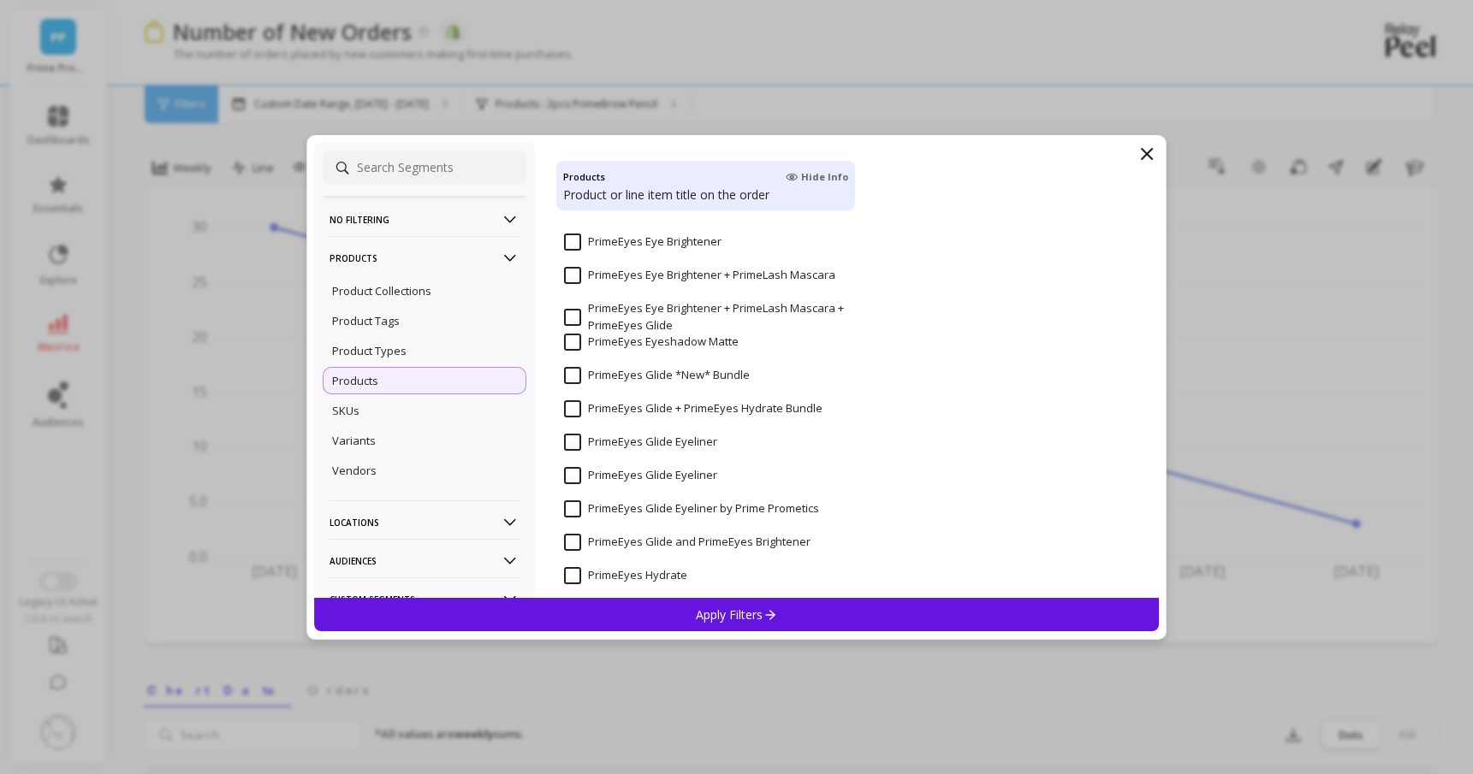
scroll to position [3887, 0]
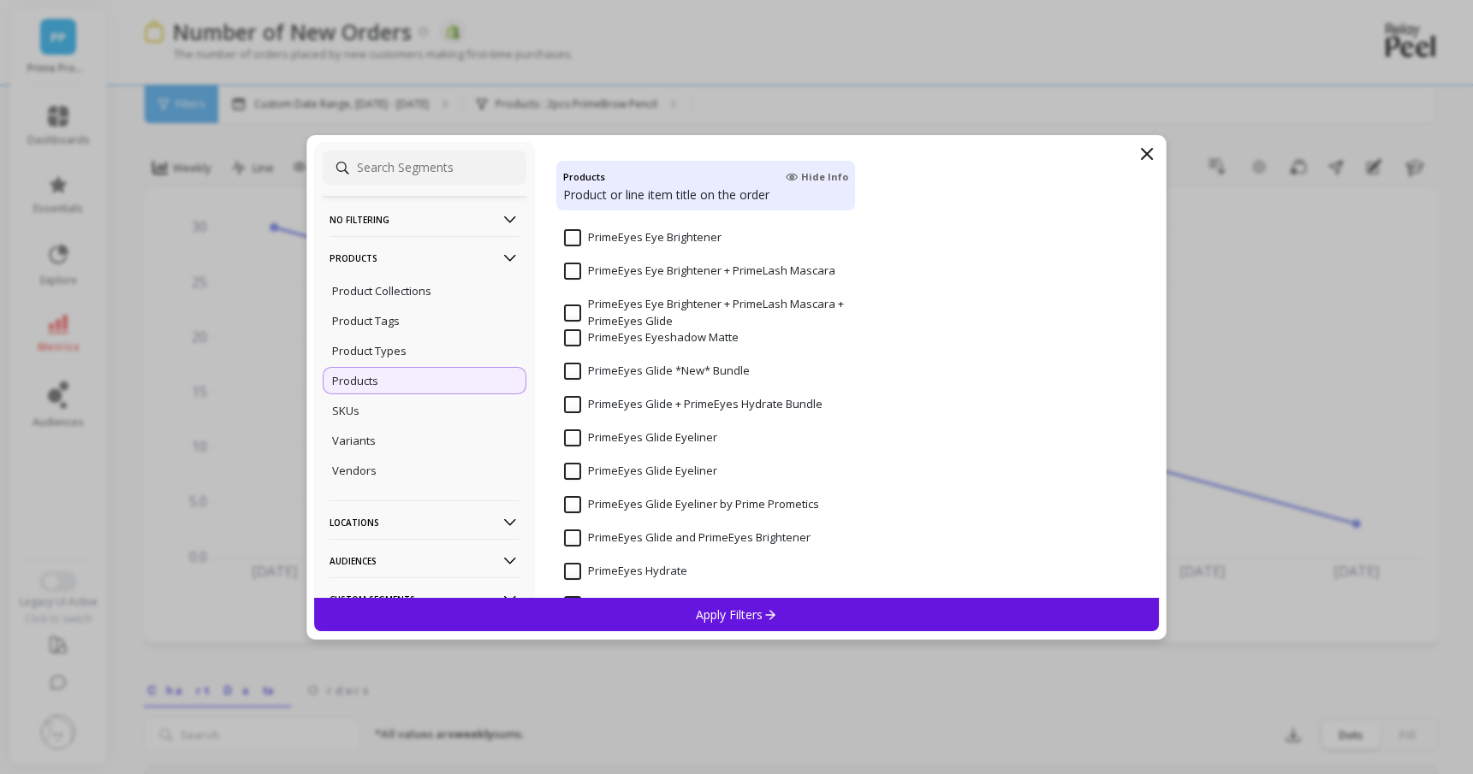
click at [656, 437] on input "PrimeEyes Glide Eyeliner" at bounding box center [640, 438] width 153 height 17
click at [757, 614] on p "Apply Filters" at bounding box center [736, 615] width 81 height 16
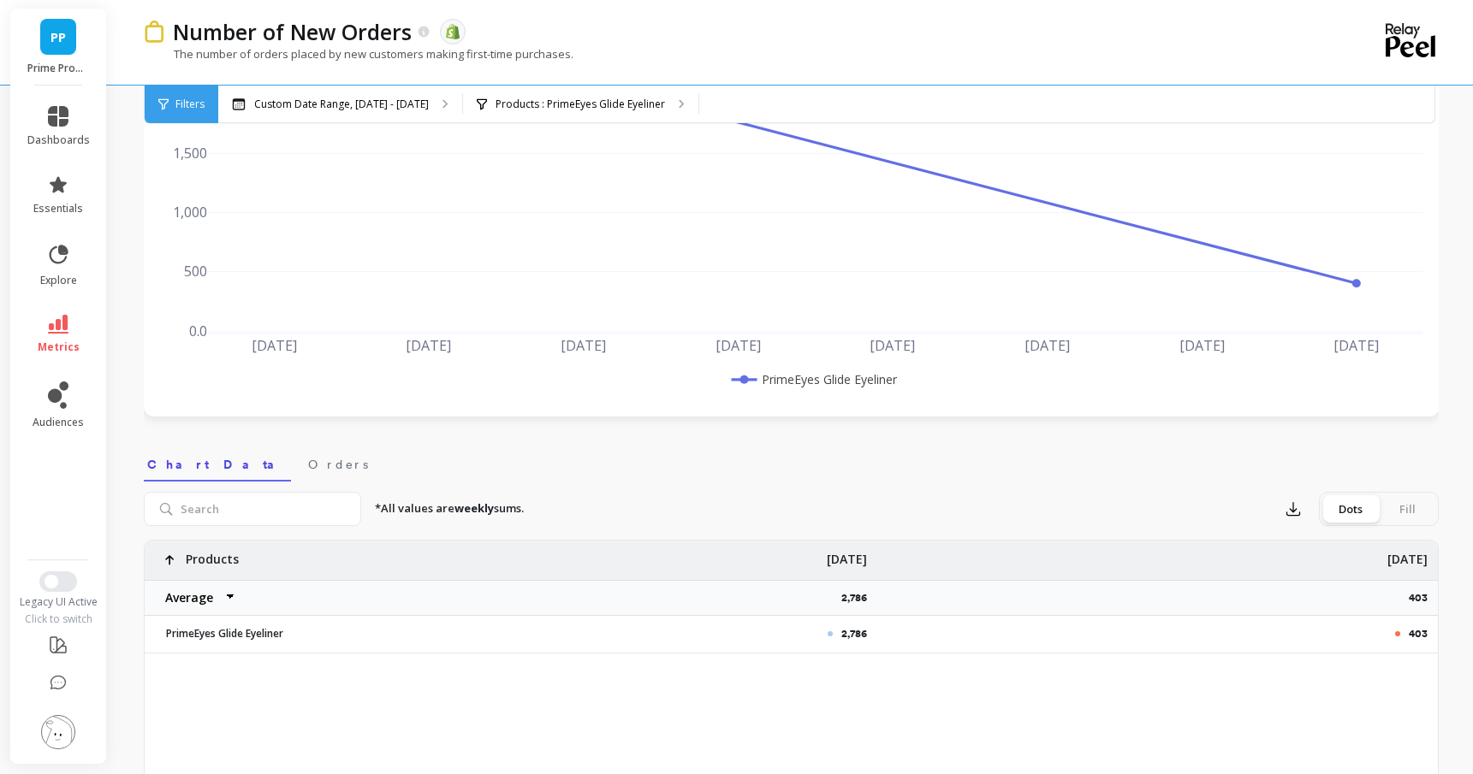
scroll to position [233, 0]
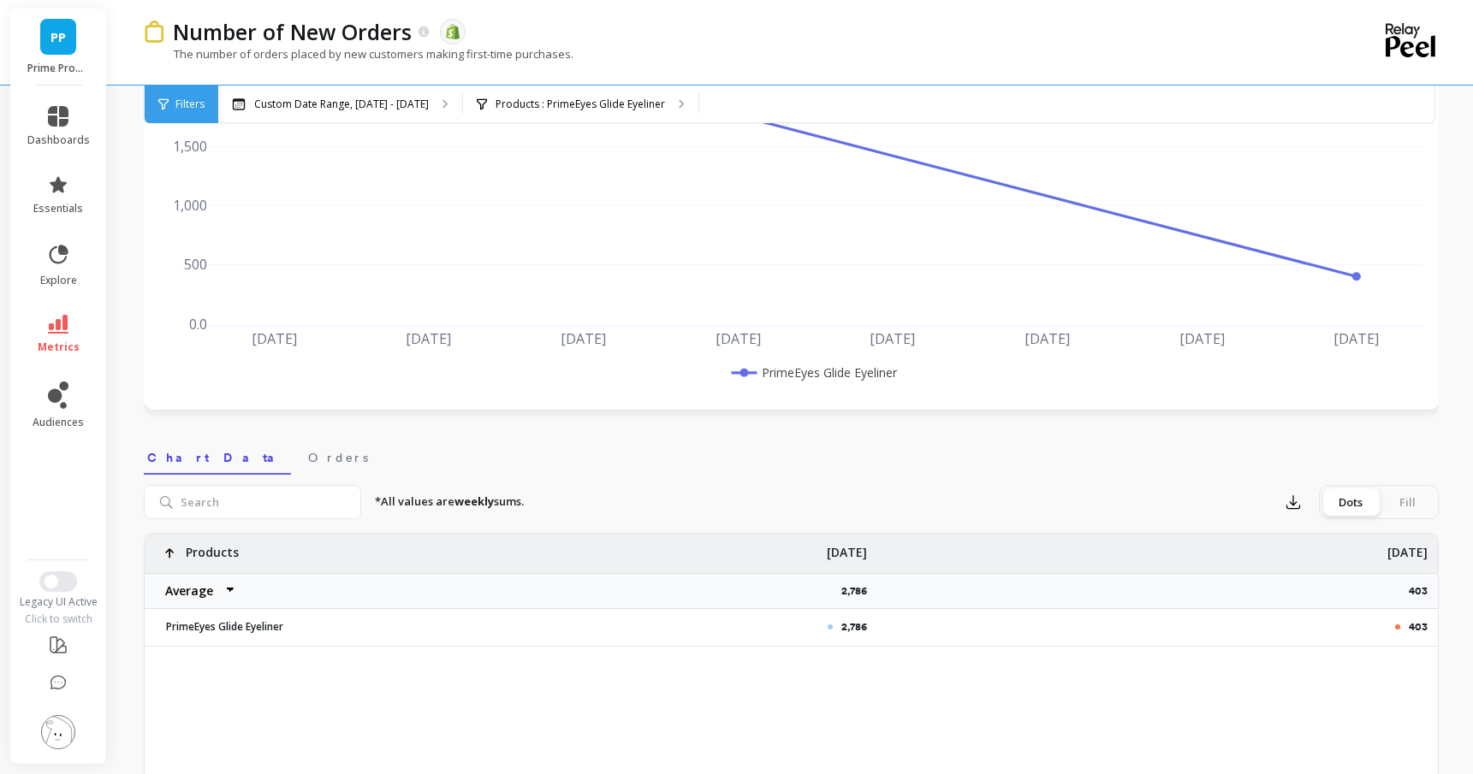
click at [1420, 630] on p "403" at bounding box center [1418, 627] width 19 height 14
copy p "403"
click at [293, 94] on div "Custom Date Range, [DATE] - [DATE]" at bounding box center [340, 105] width 244 height 38
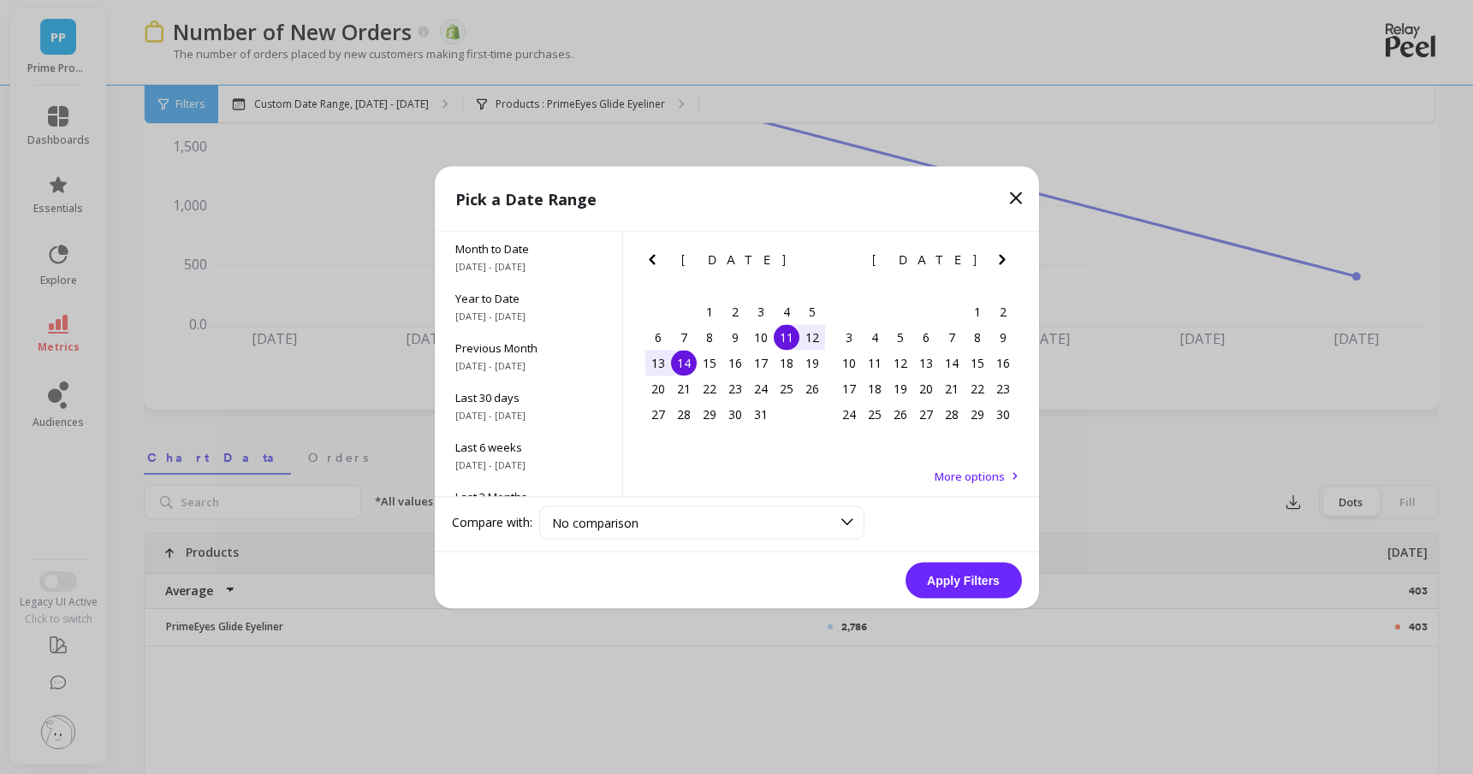
click at [1012, 260] on icon "Next Month" at bounding box center [1002, 259] width 21 height 21
click at [1007, 257] on icon "Next Month" at bounding box center [1002, 259] width 21 height 21
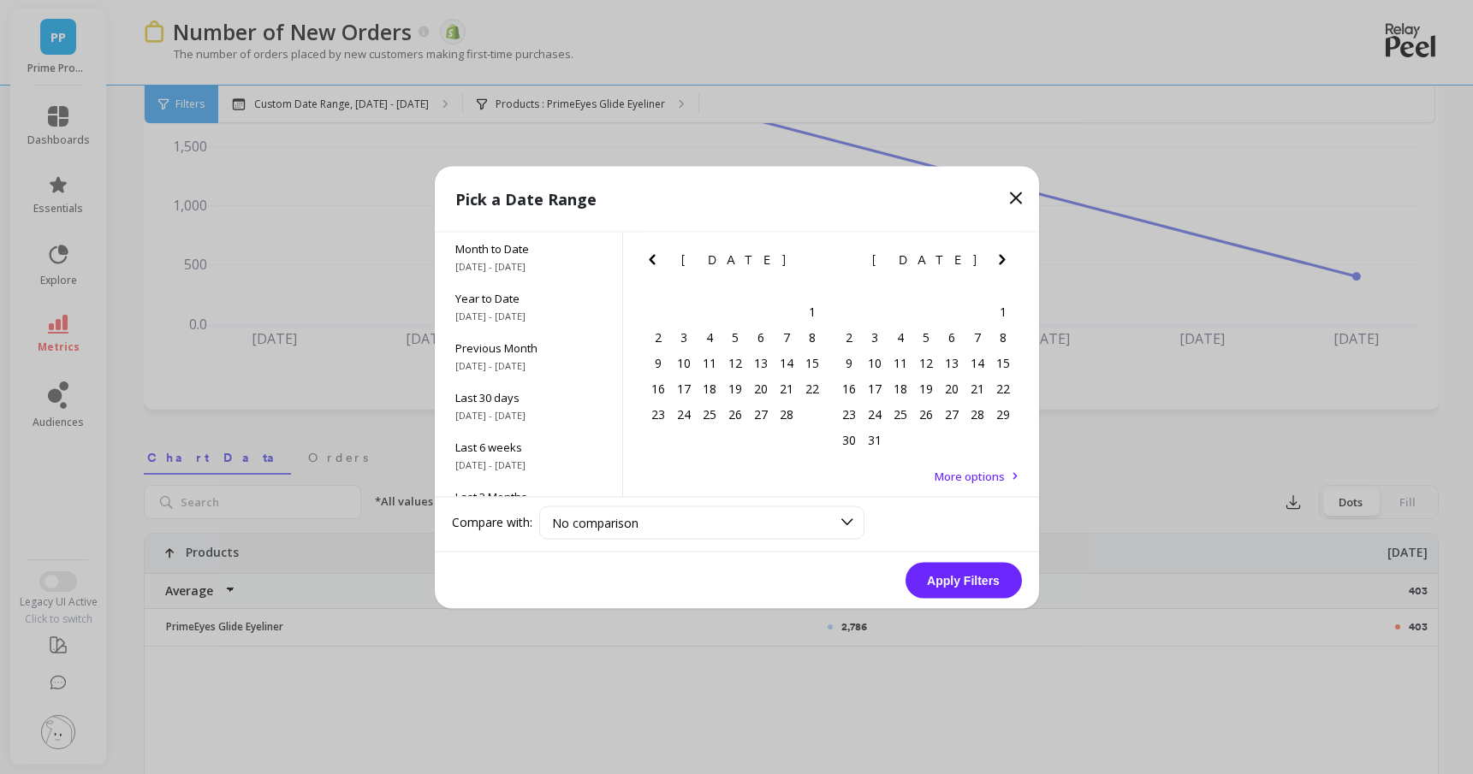
click at [1007, 257] on icon "Next Month" at bounding box center [1002, 259] width 21 height 21
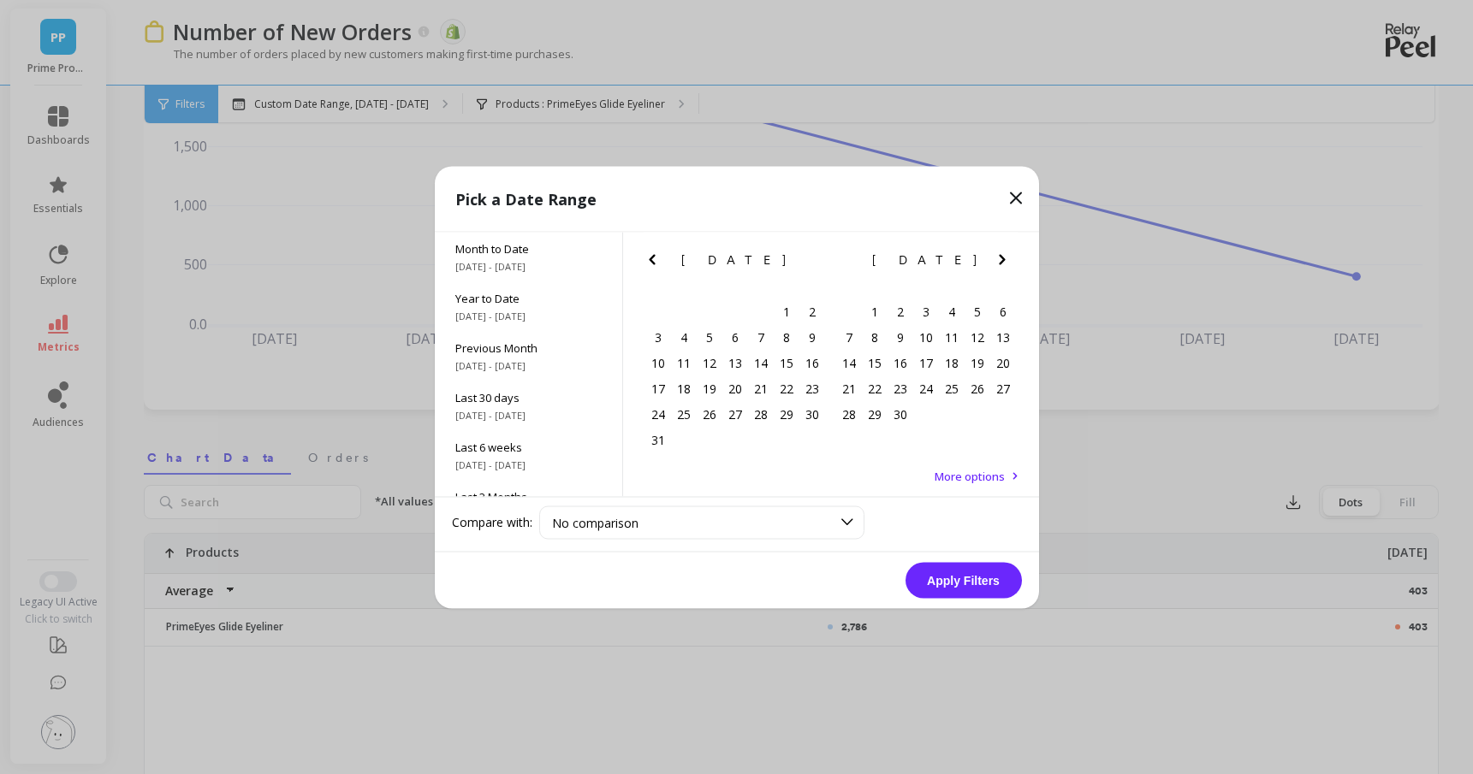
click at [1007, 257] on icon "Next Month" at bounding box center [1002, 259] width 21 height 21
click at [786, 310] on div "3" at bounding box center [787, 312] width 26 height 26
click at [737, 335] on div "8" at bounding box center [735, 337] width 26 height 26
click at [964, 569] on button "Apply Filters" at bounding box center [963, 580] width 116 height 36
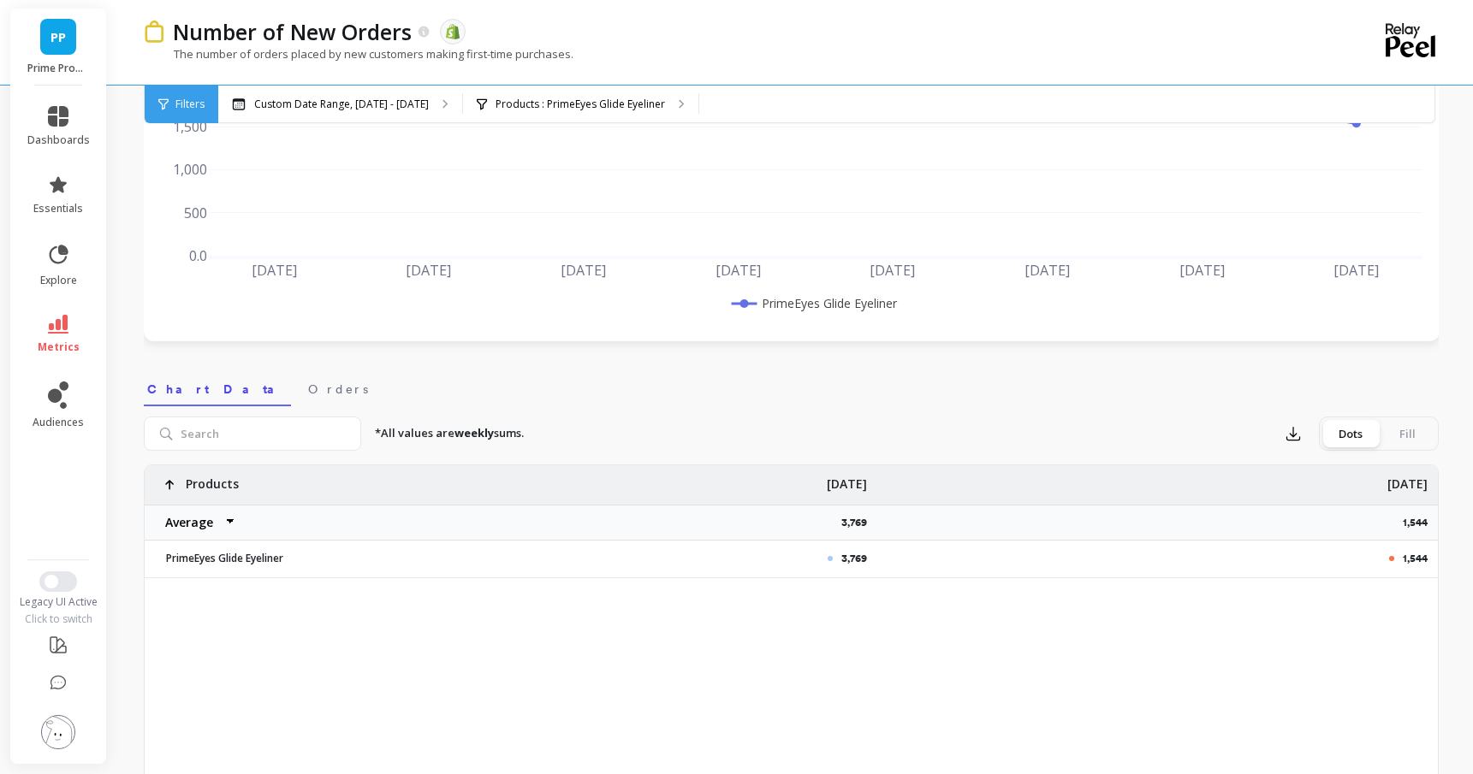
scroll to position [248, 0]
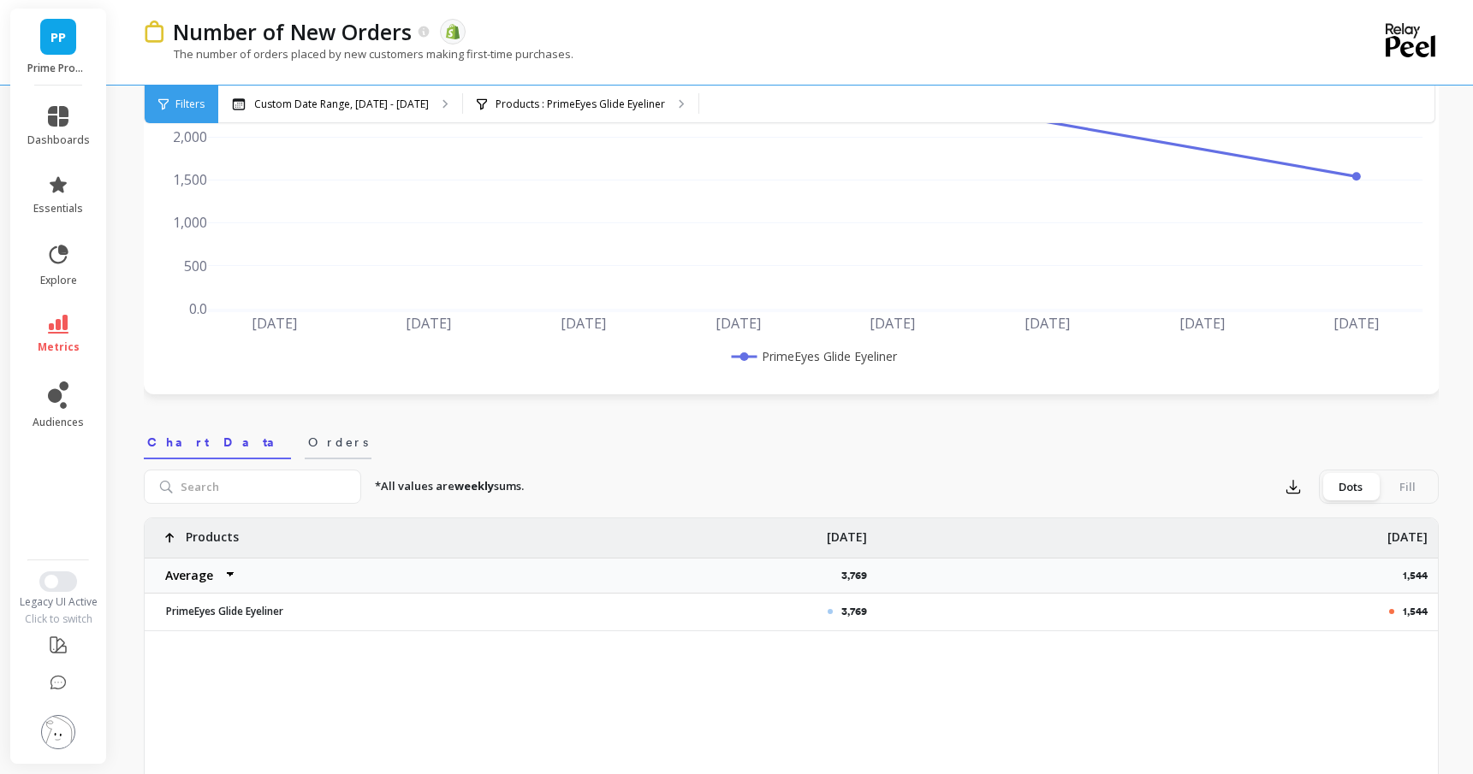
click at [308, 440] on span "Orders" at bounding box center [338, 442] width 60 height 17
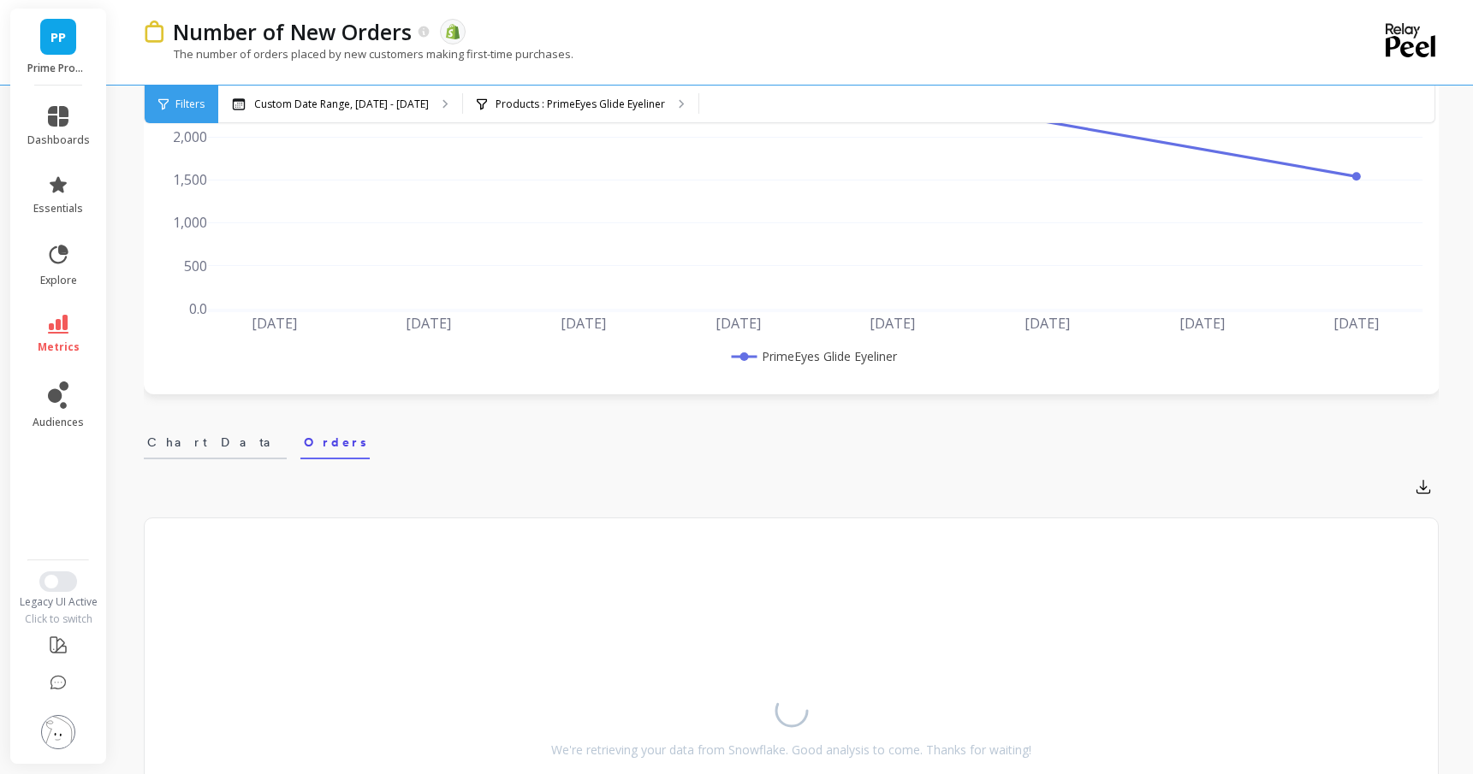
click at [179, 443] on span "Chart Data" at bounding box center [215, 442] width 136 height 17
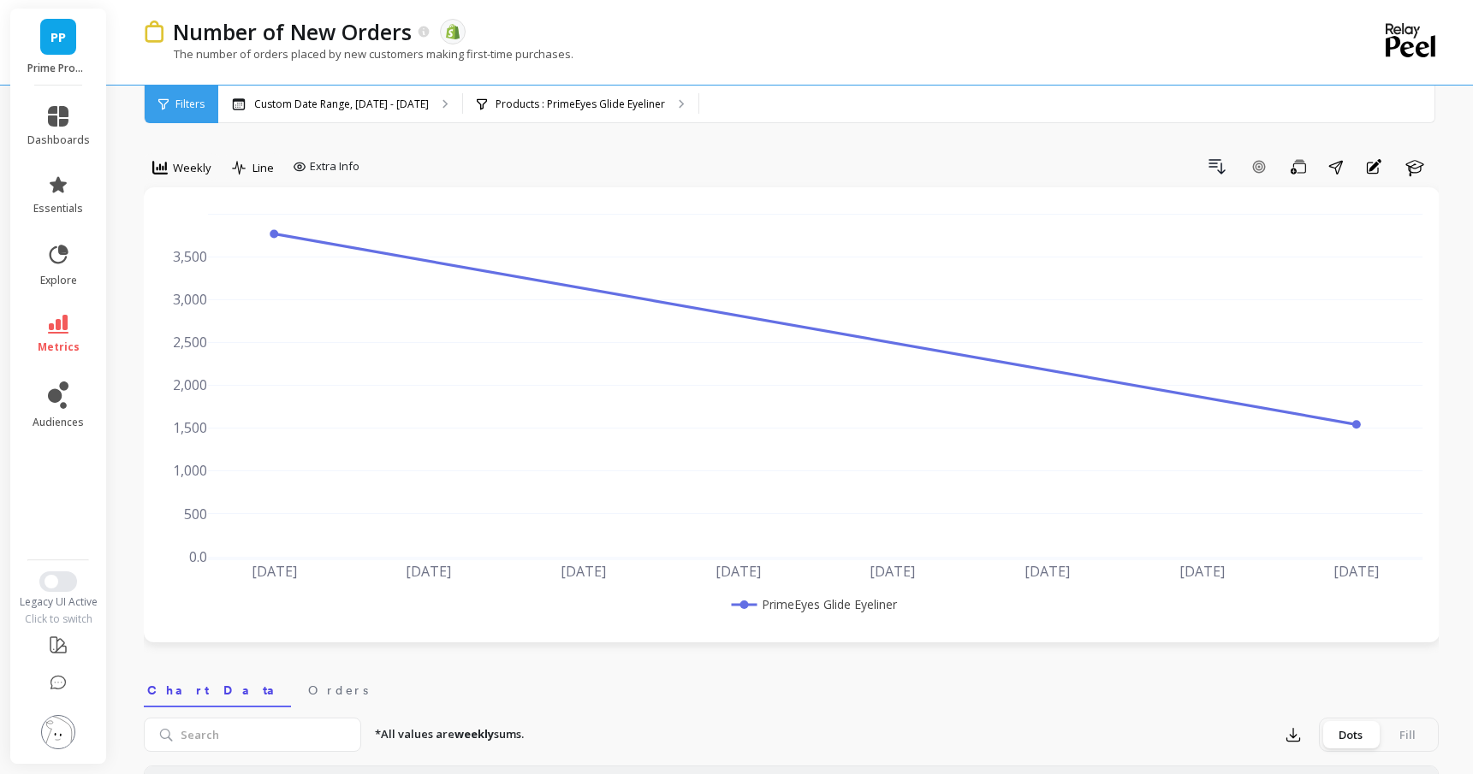
scroll to position [567, 0]
